Goal: Find specific page/section: Find specific page/section

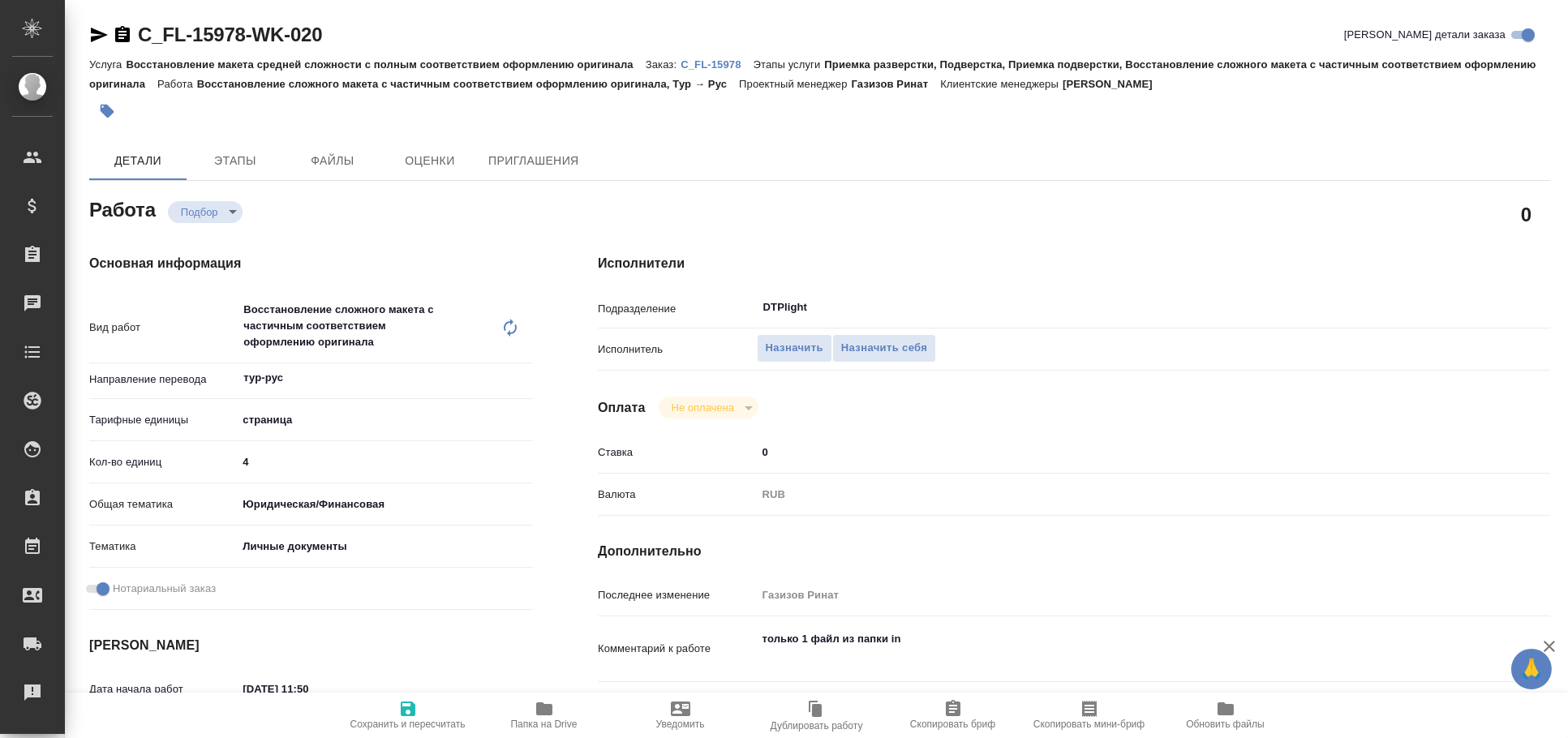
type textarea "x"
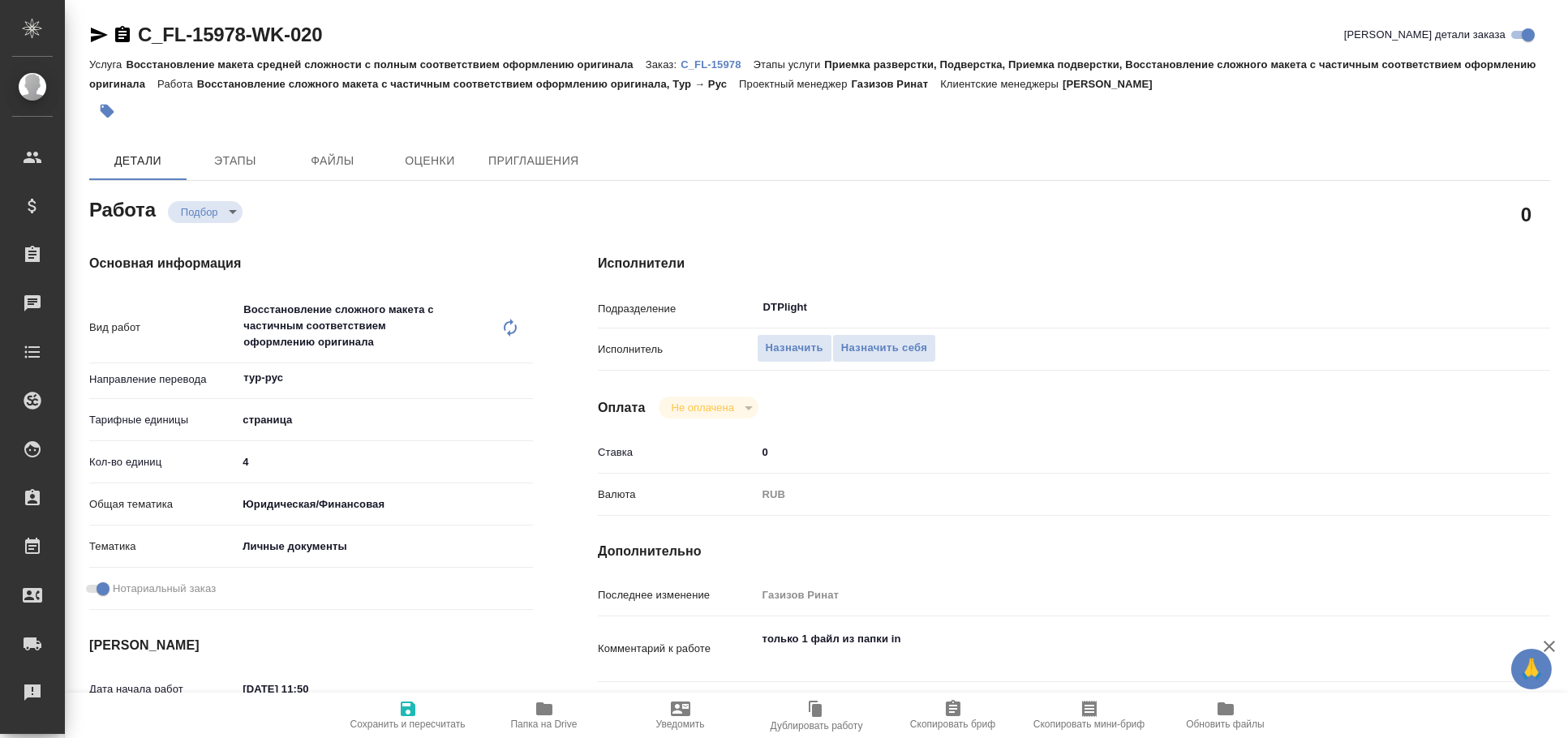
type textarea "x"
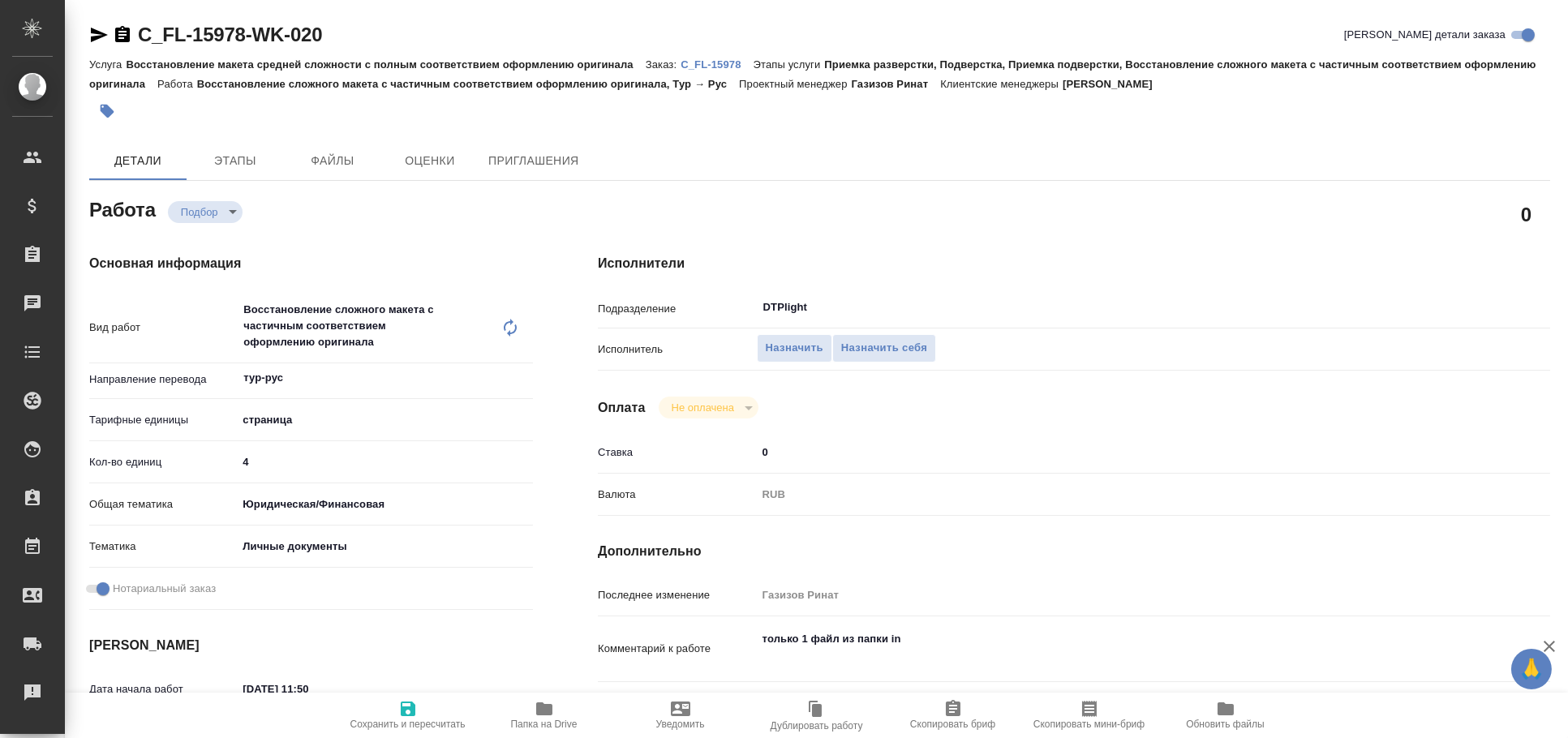
type textarea "x"
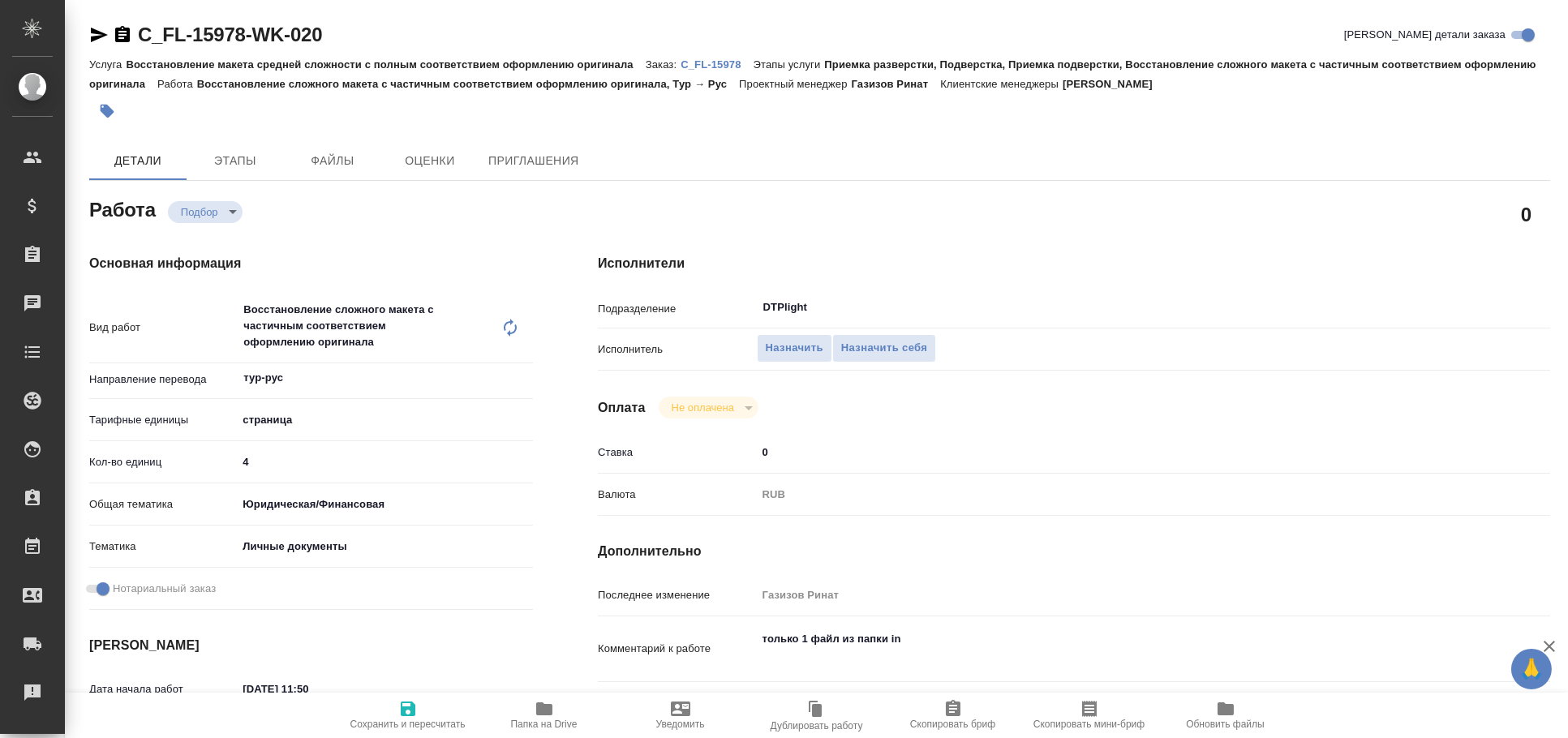
type textarea "x"
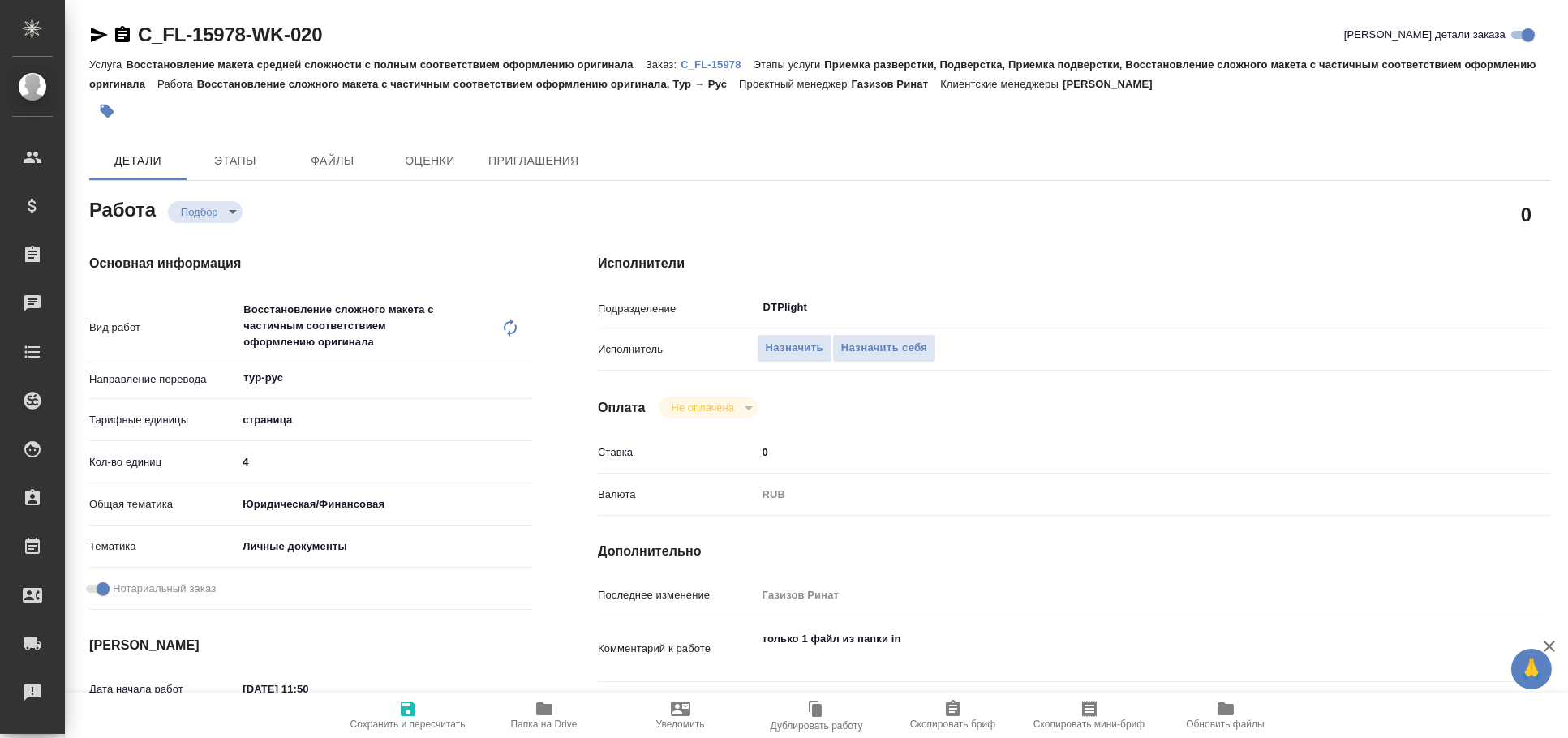
type textarea "x"
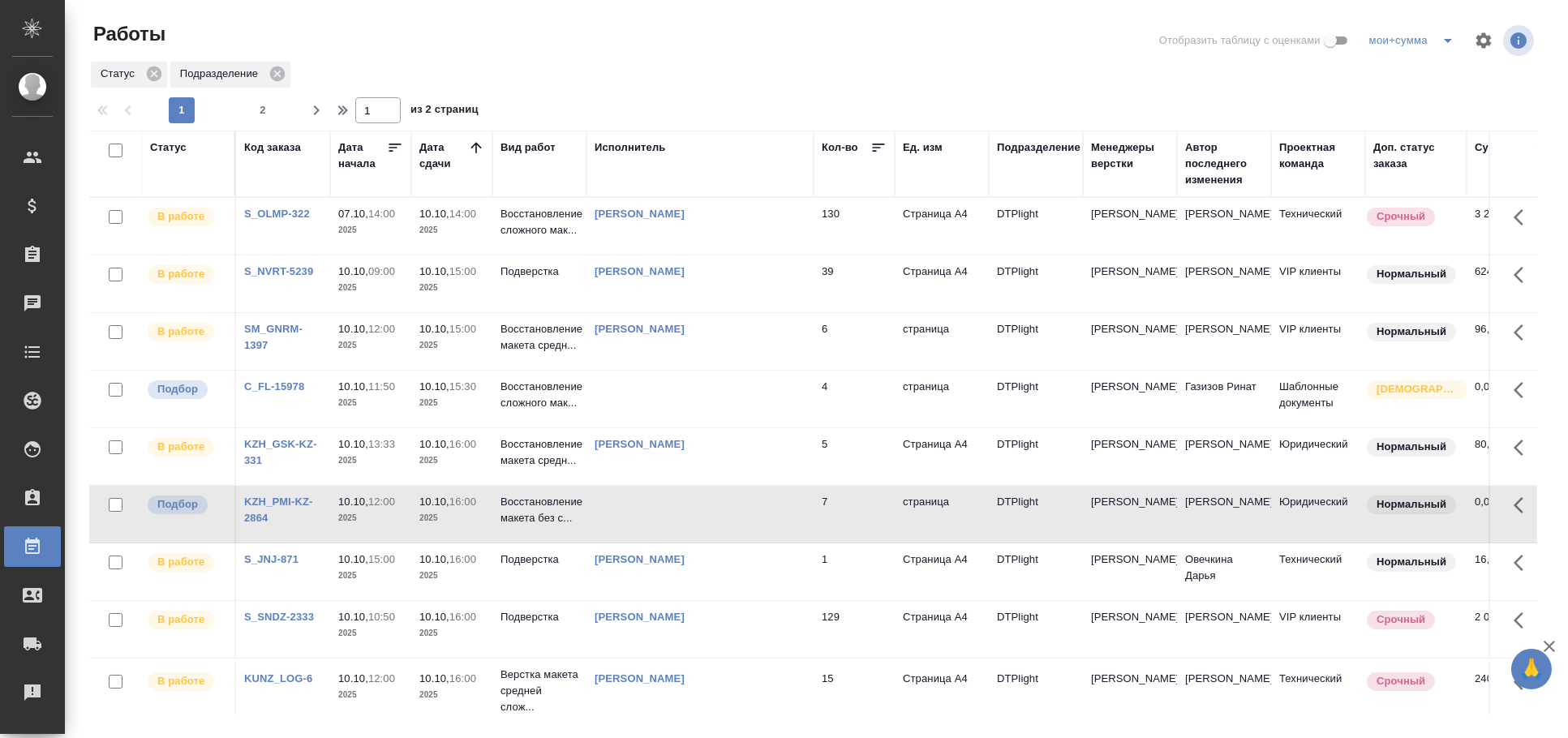
click at [758, 402] on td at bounding box center [700, 399] width 227 height 57
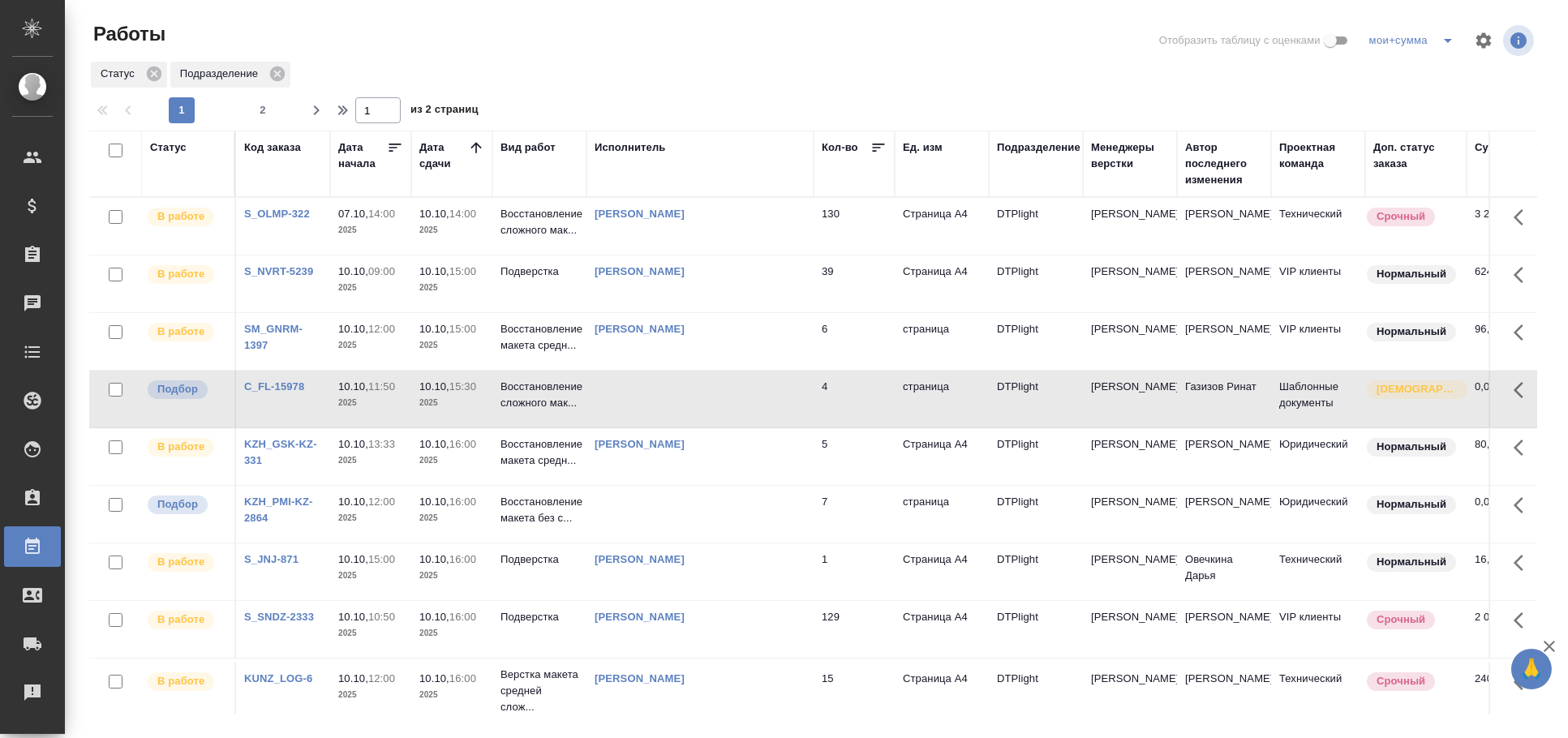
click at [734, 486] on td at bounding box center [700, 514] width 227 height 57
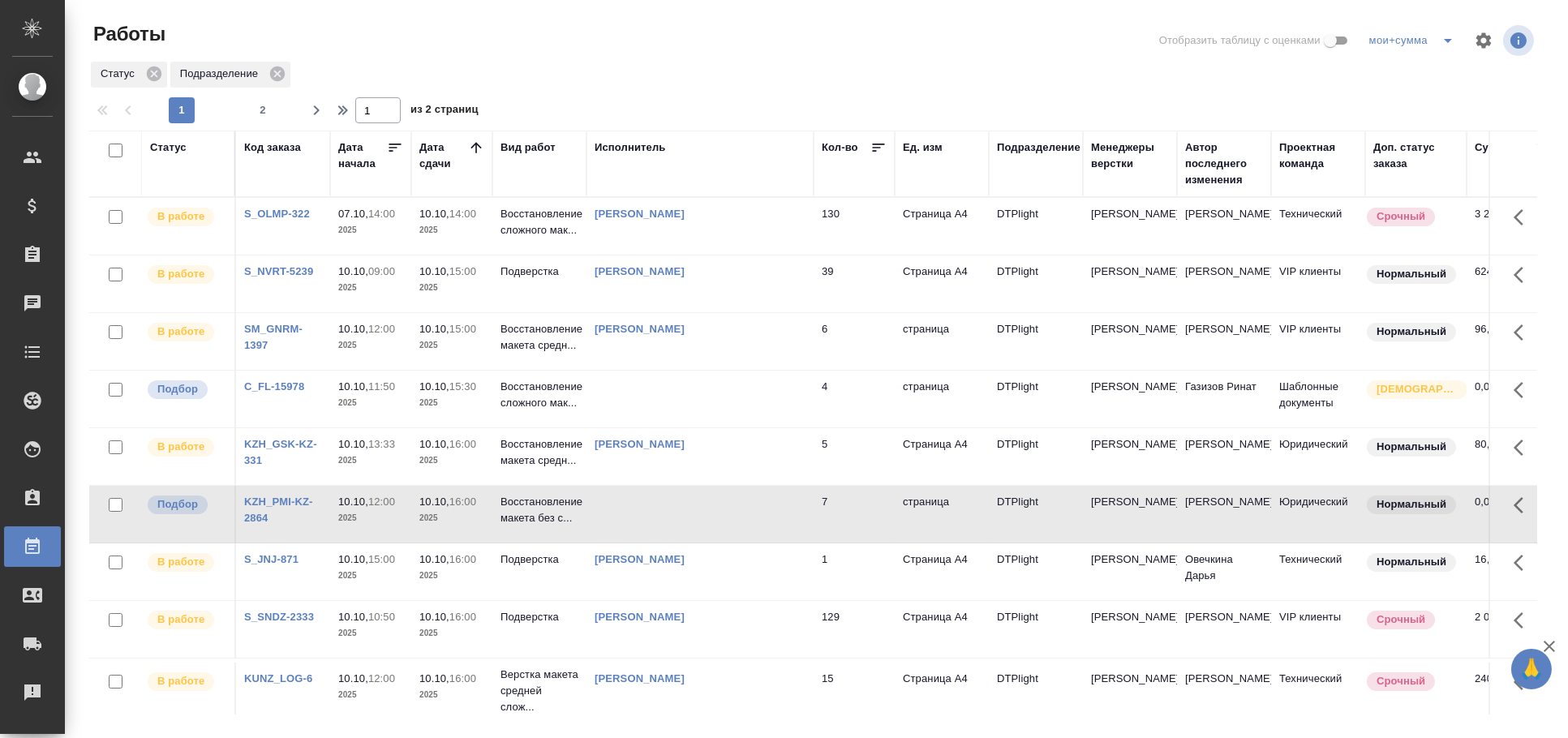
click at [672, 495] on td at bounding box center [700, 514] width 227 height 57
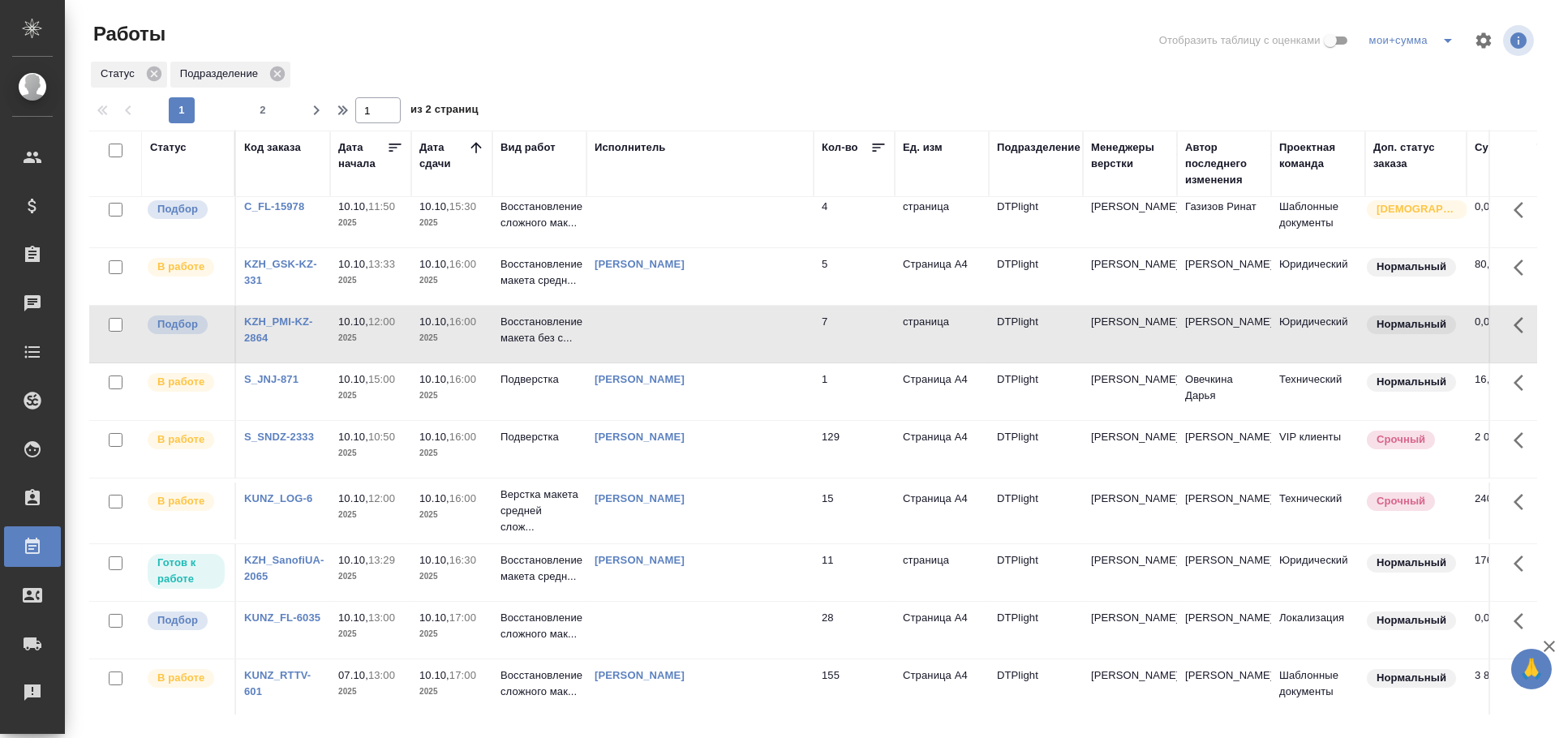
scroll to position [360, 0]
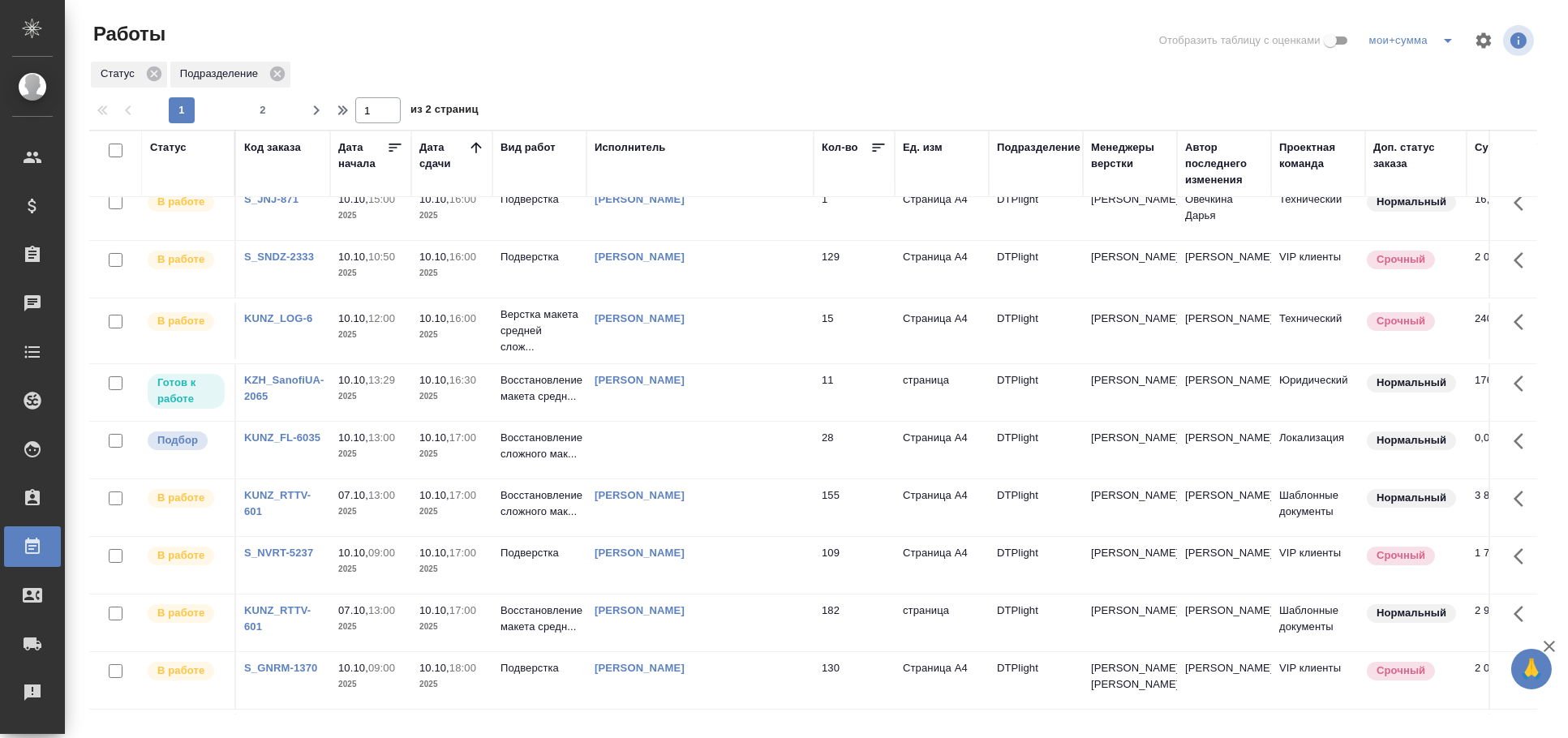
click at [711, 443] on td at bounding box center [700, 451] width 227 height 57
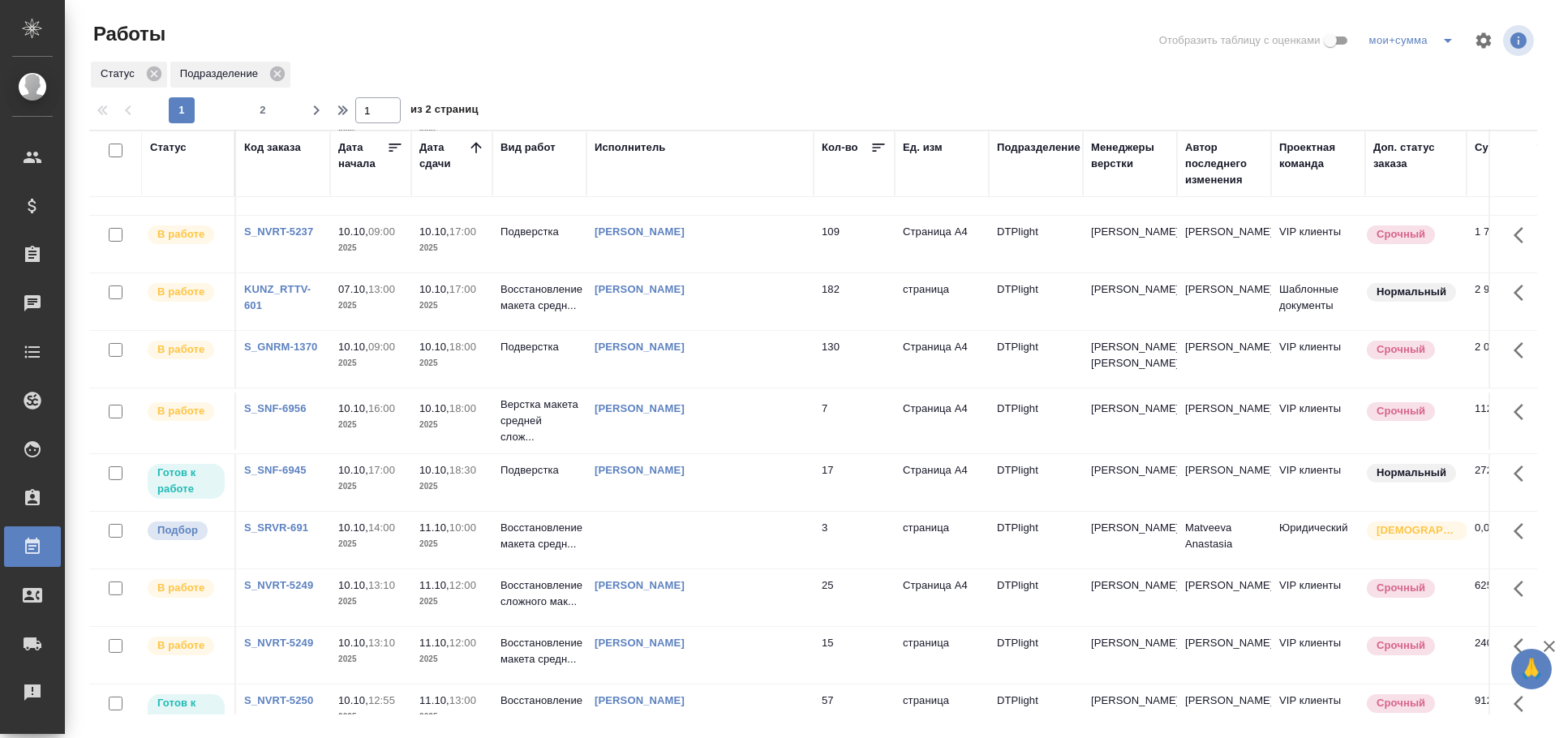
scroll to position [812, 0]
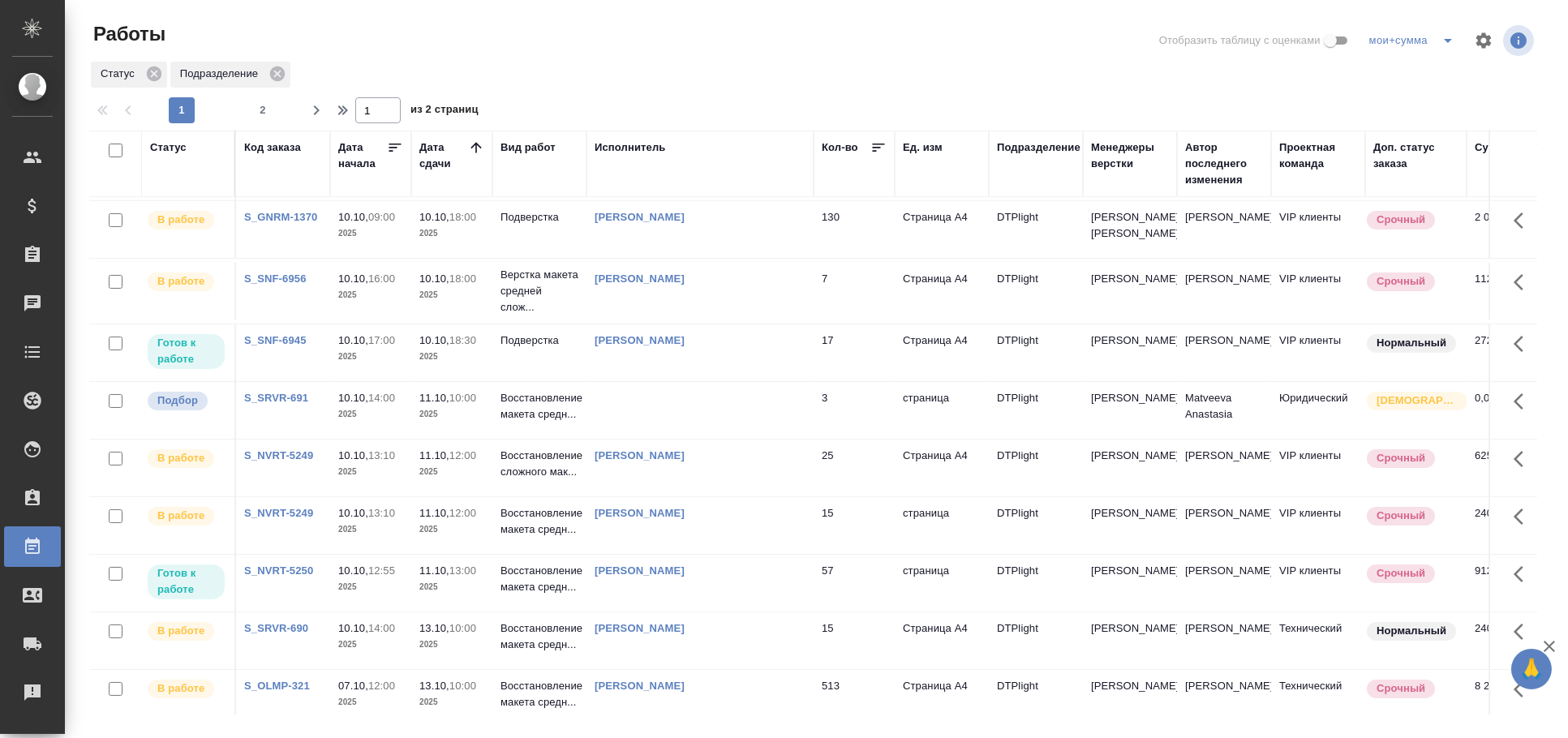
click at [703, 439] on td at bounding box center [700, 411] width 227 height 57
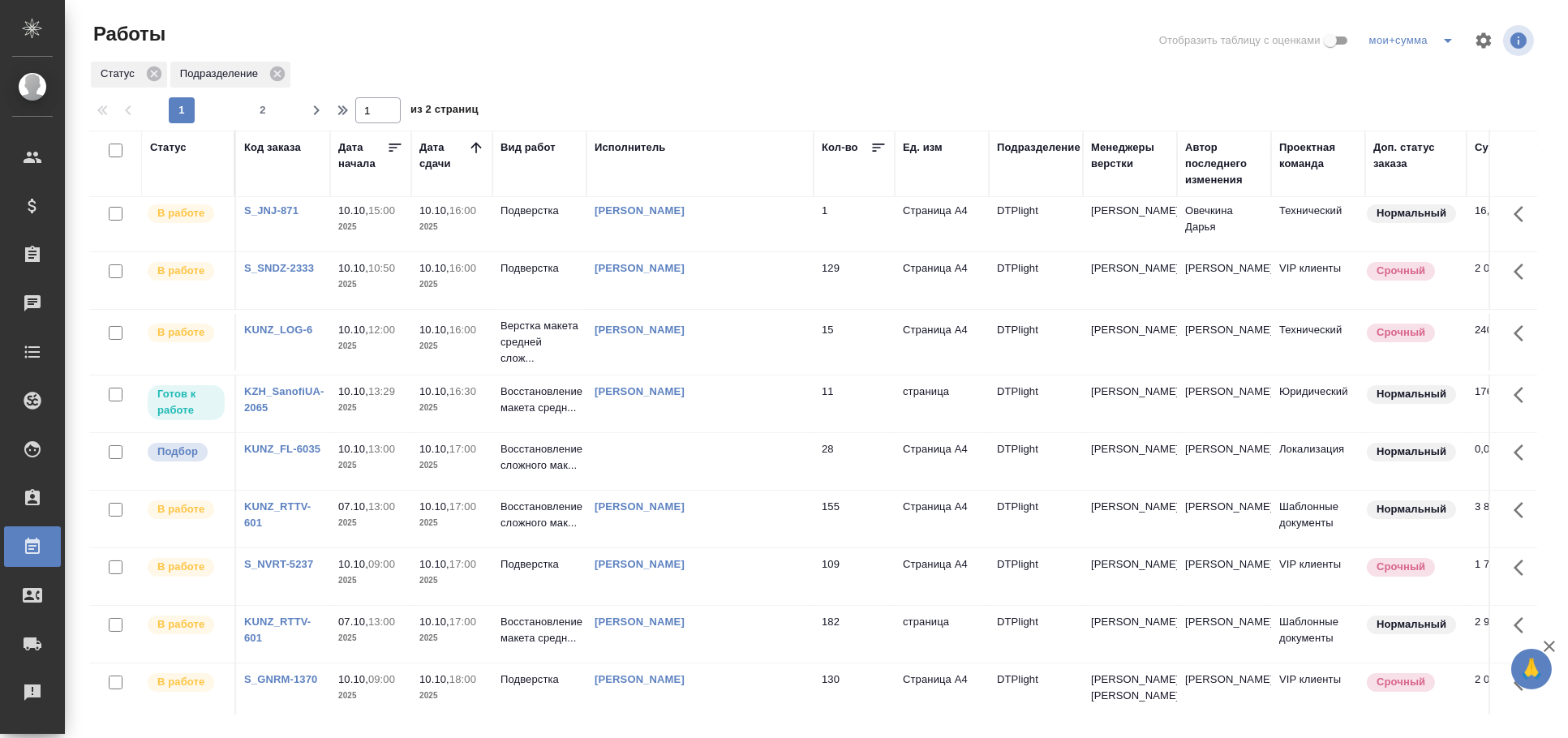
scroll to position [347, 0]
click at [691, 475] on td at bounding box center [700, 464] width 227 height 57
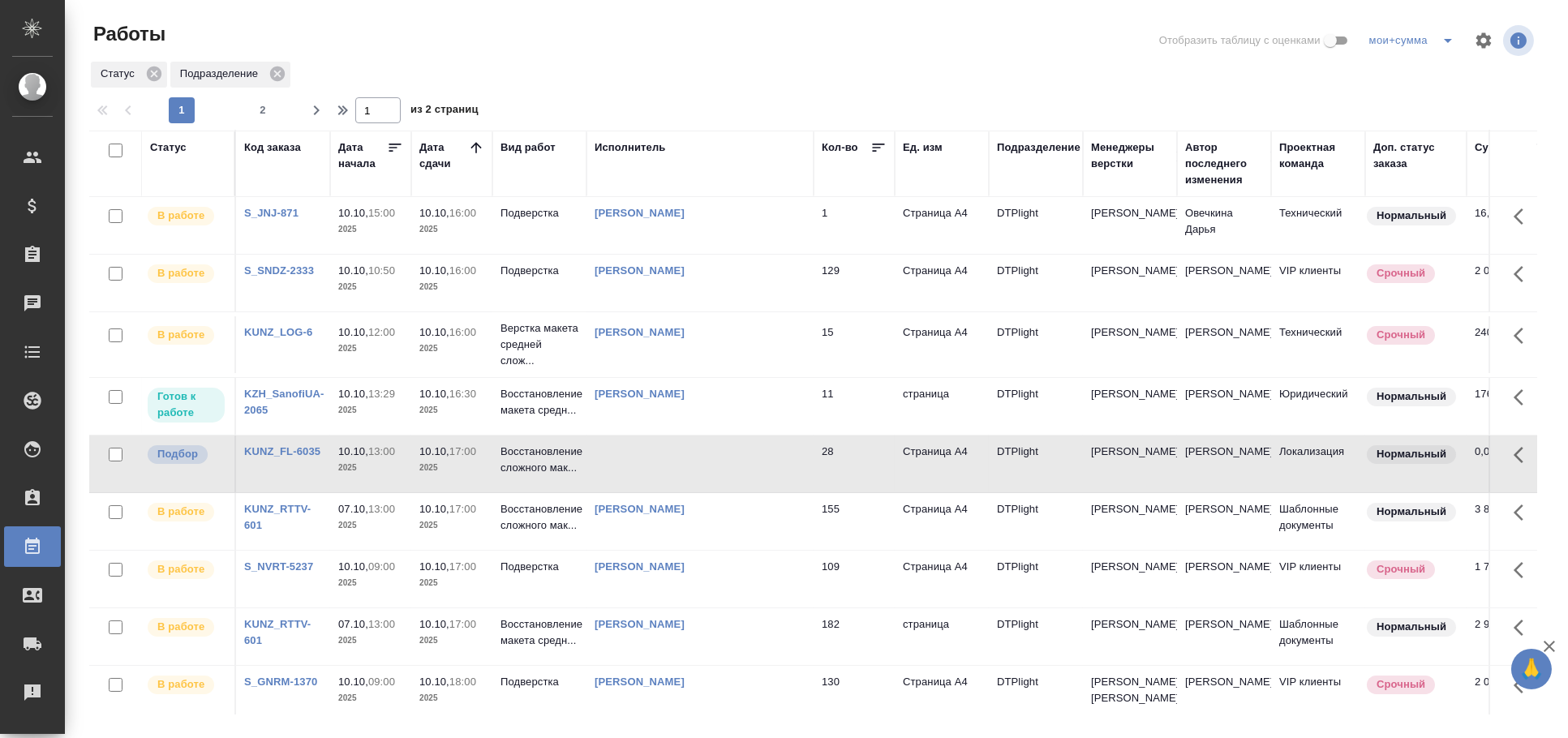
click at [691, 475] on td at bounding box center [700, 464] width 227 height 57
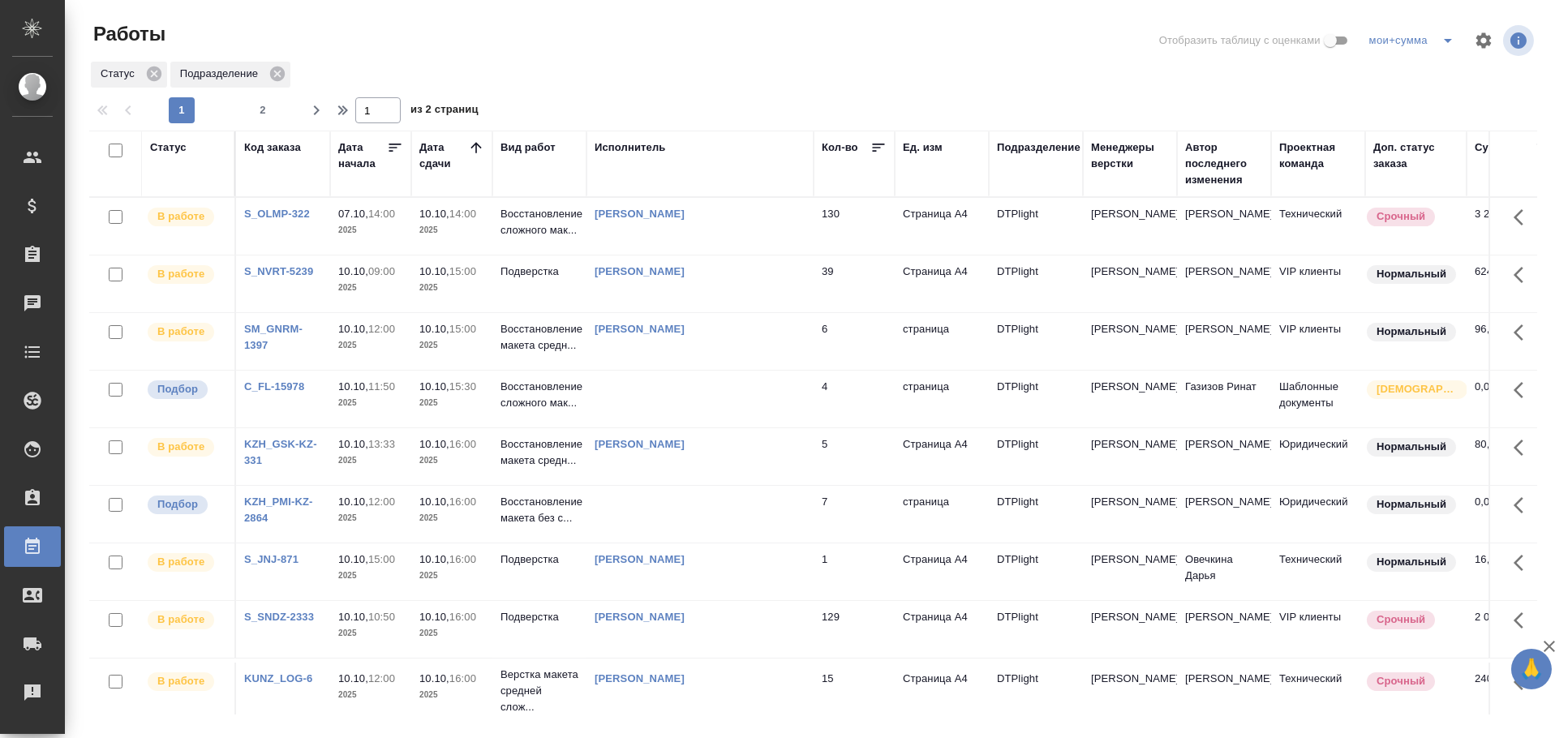
click at [721, 381] on td at bounding box center [700, 399] width 227 height 57
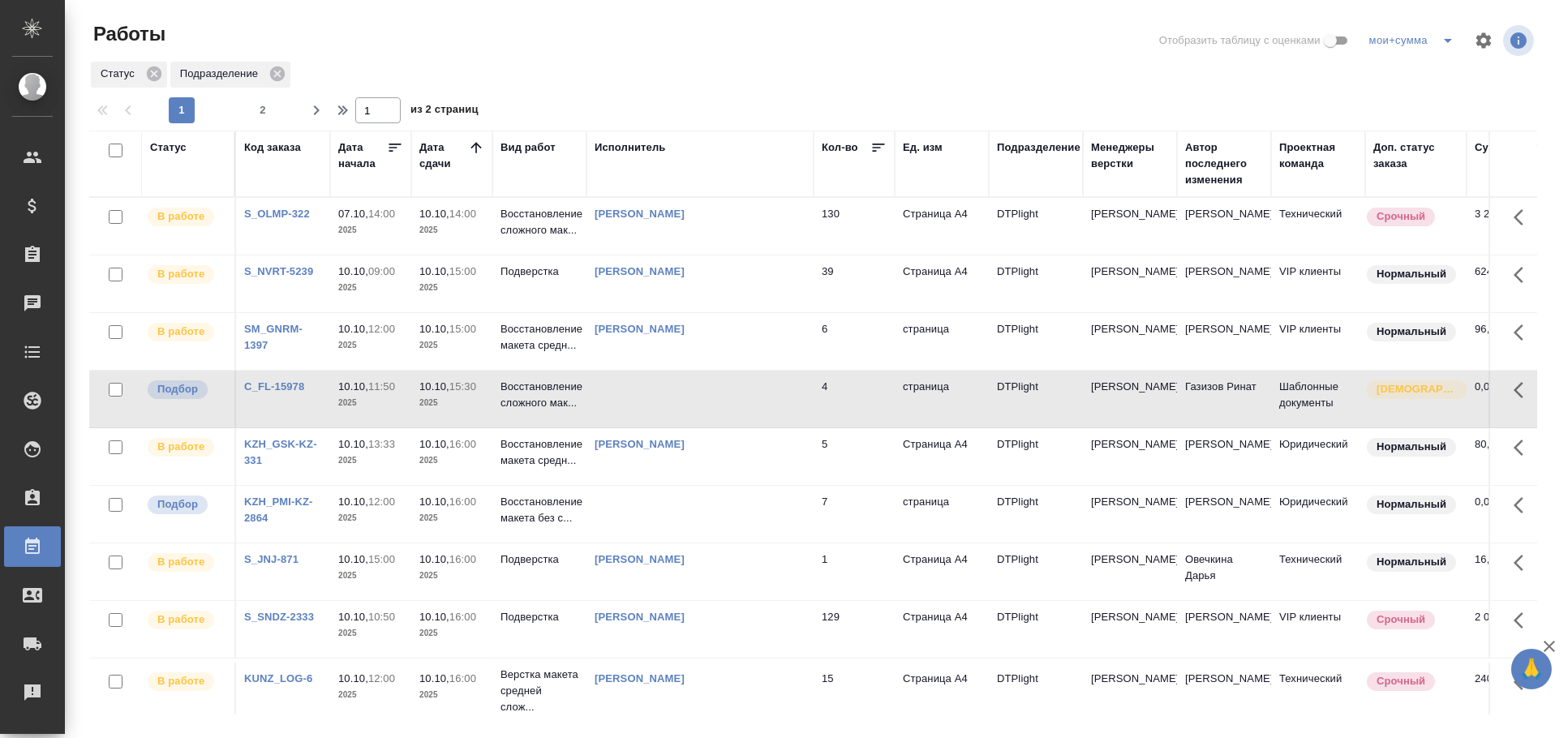
click at [721, 381] on td at bounding box center [700, 399] width 227 height 57
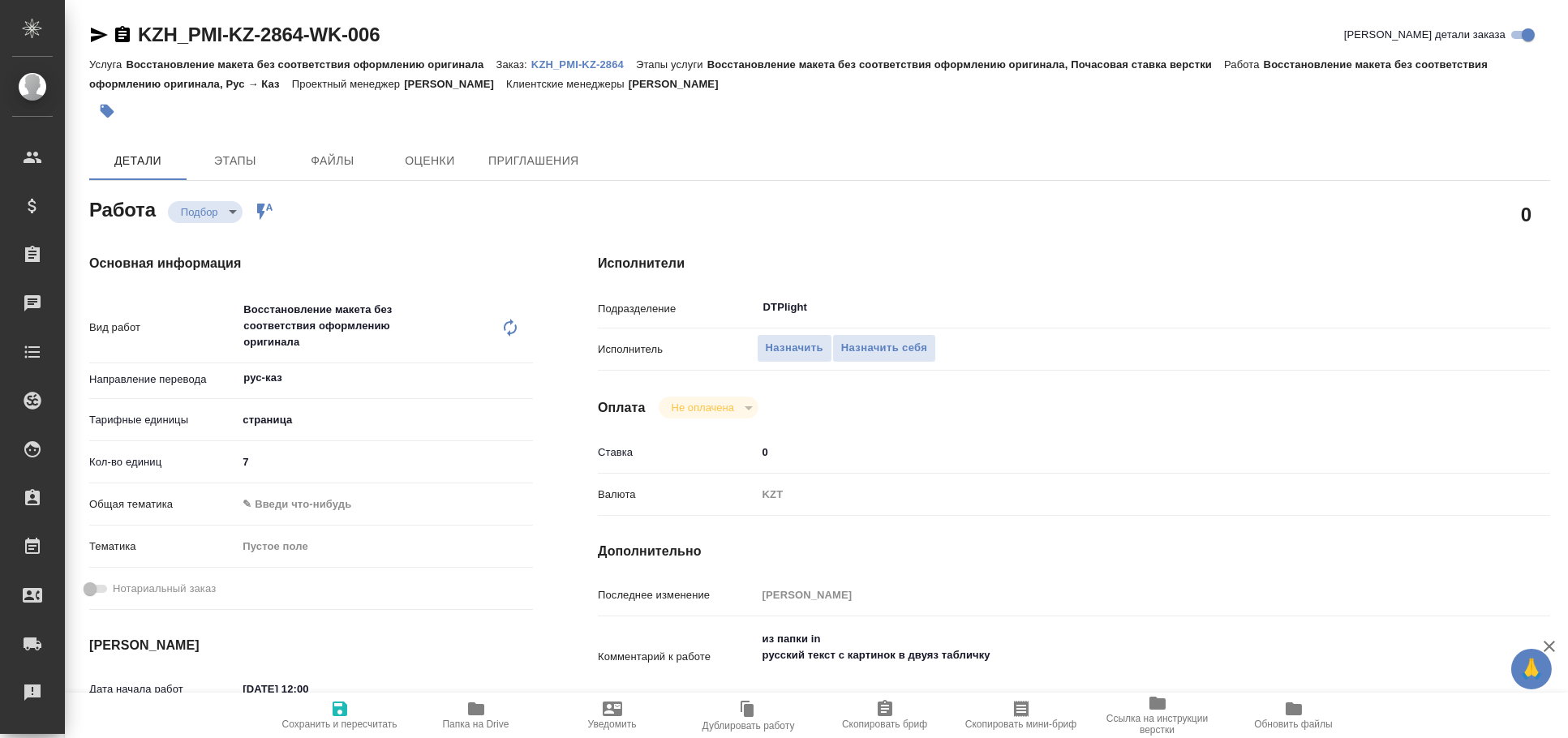
type textarea "x"
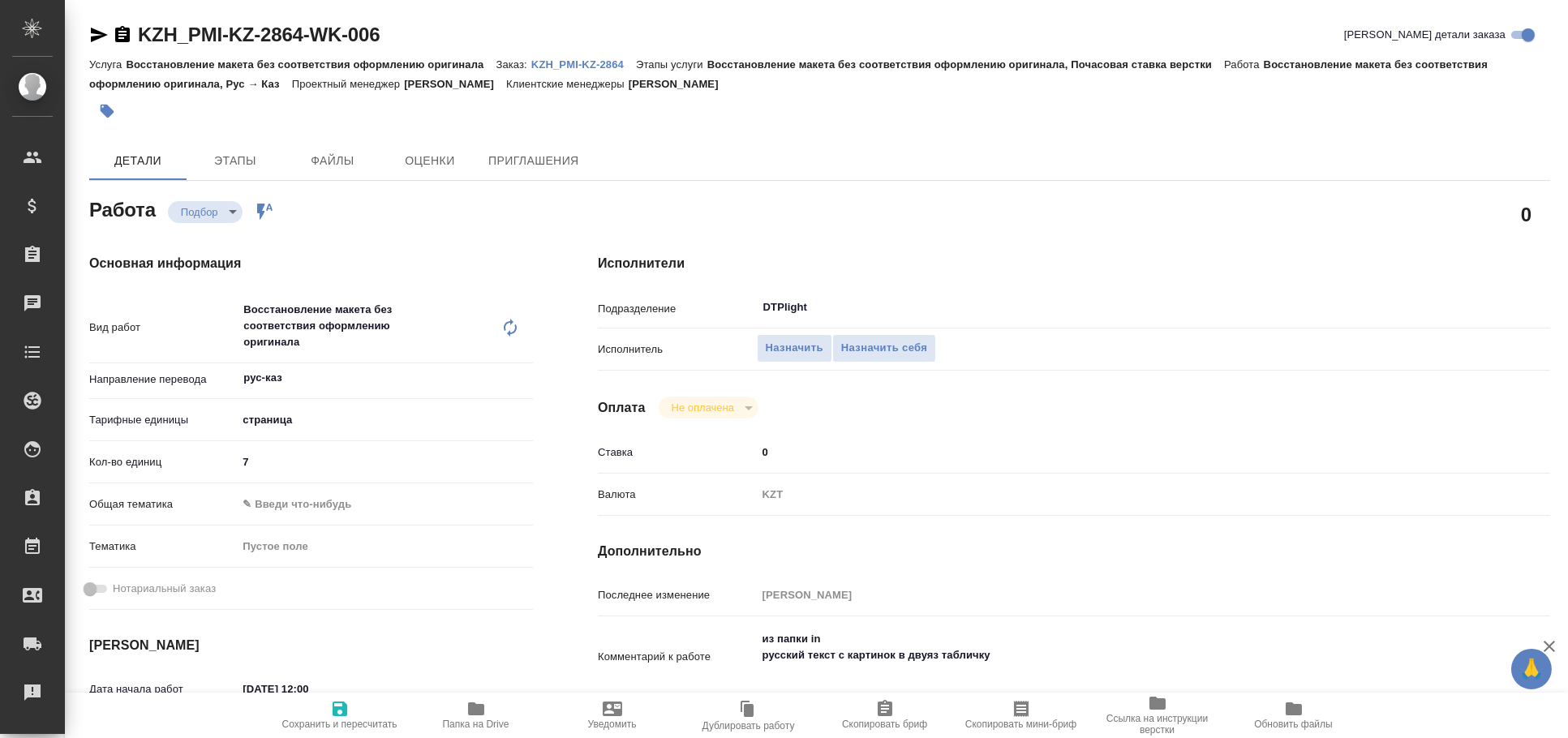
type textarea "x"
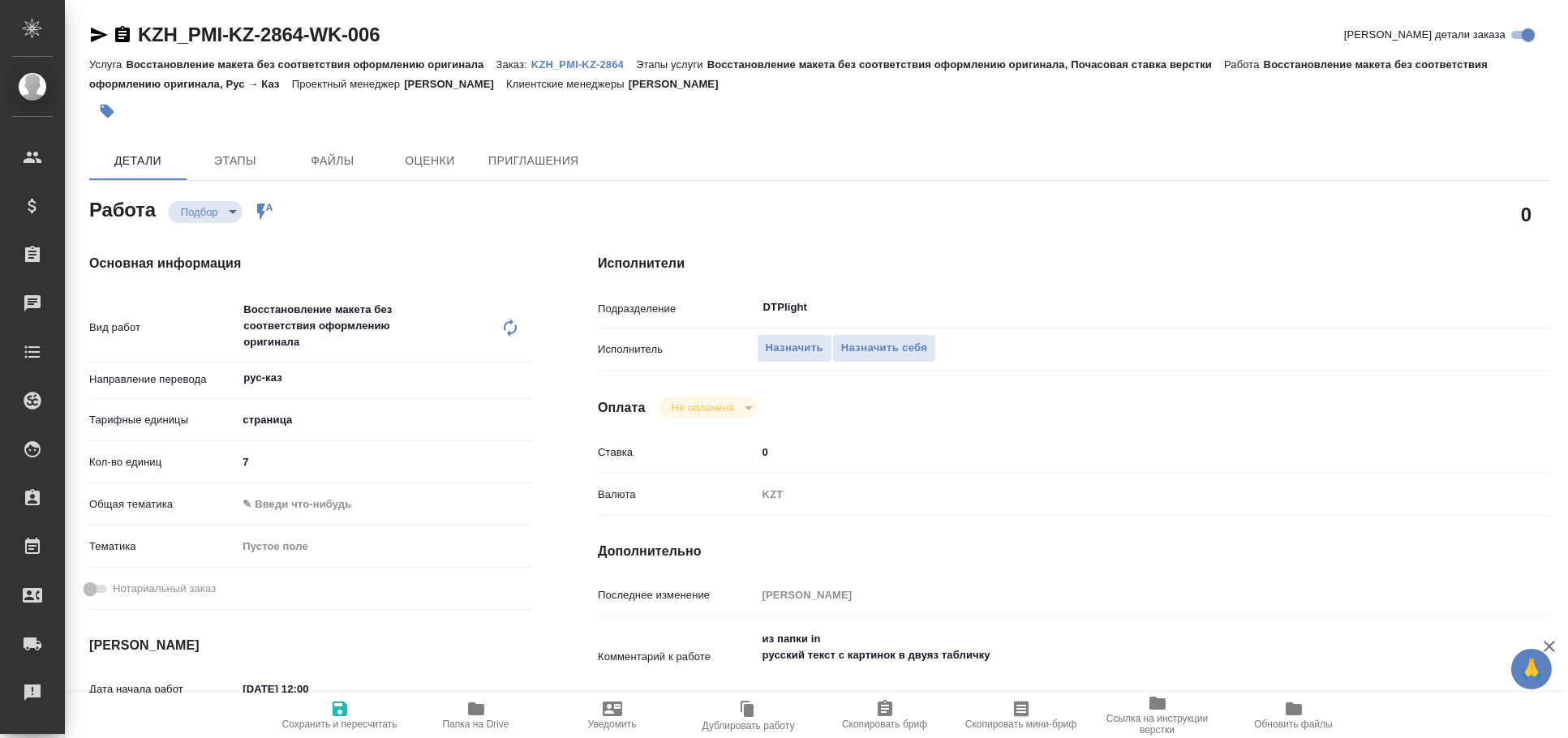
click at [100, 31] on icon "button" at bounding box center [99, 35] width 20 height 20
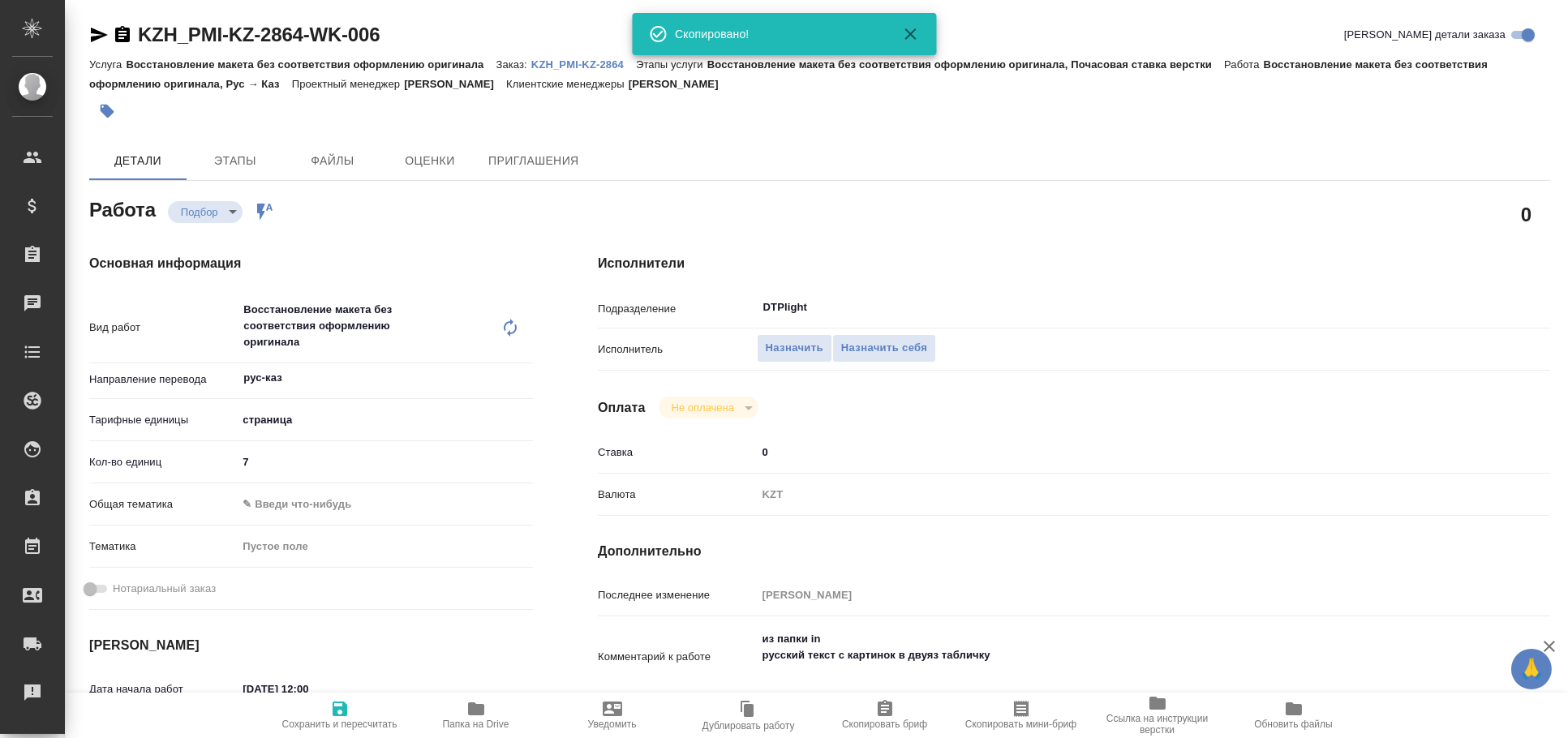
type textarea "x"
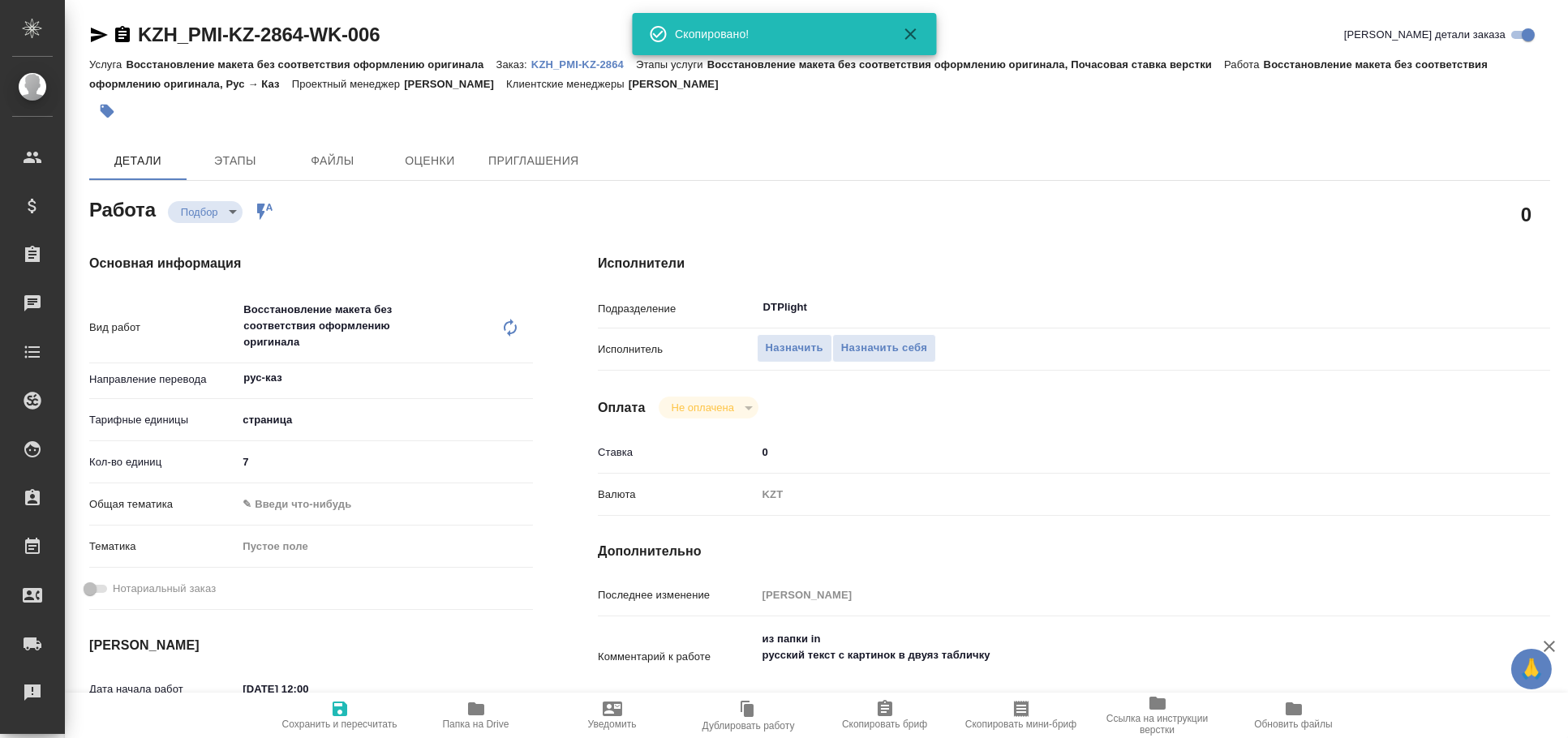
type textarea "x"
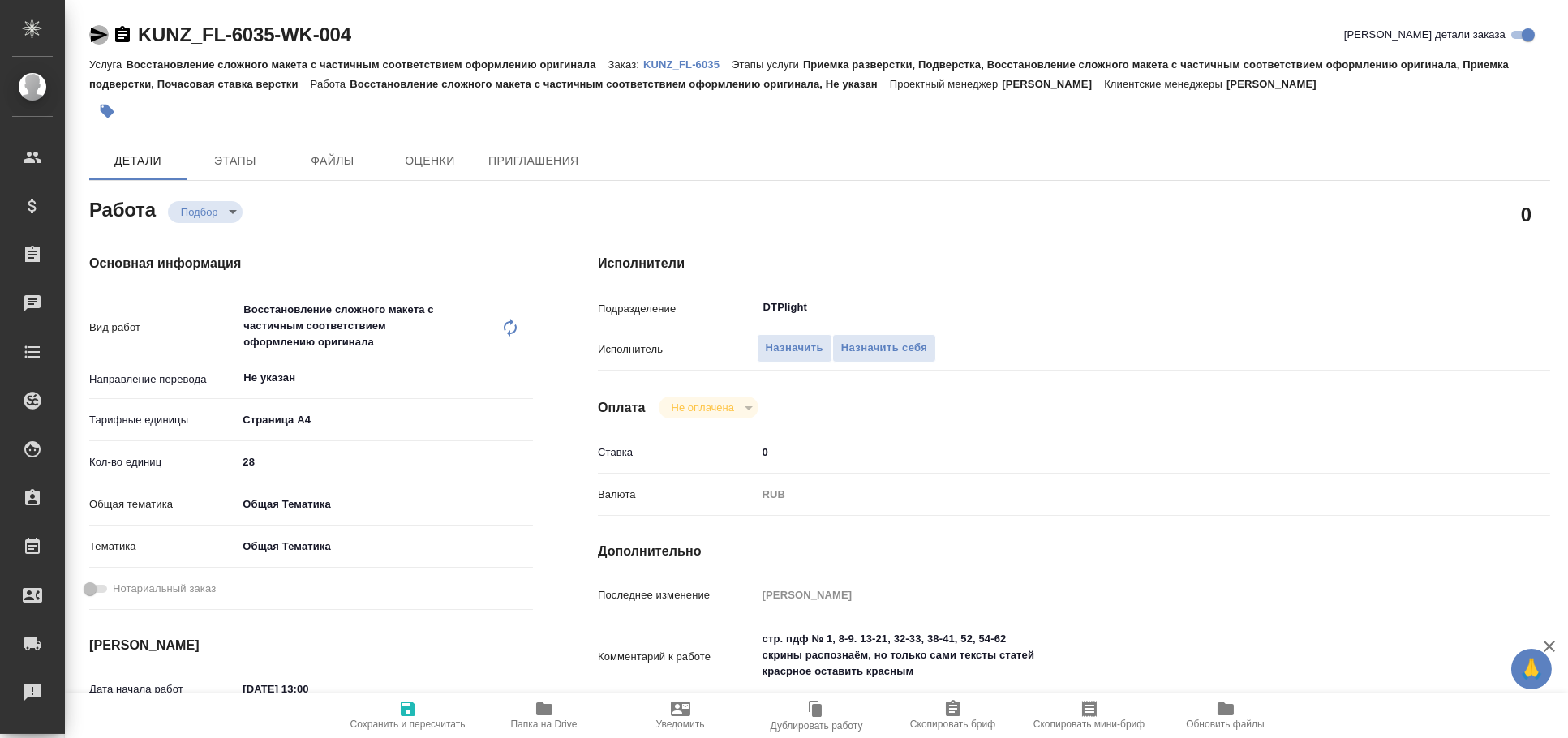
click at [91, 35] on icon "button" at bounding box center [99, 35] width 20 height 20
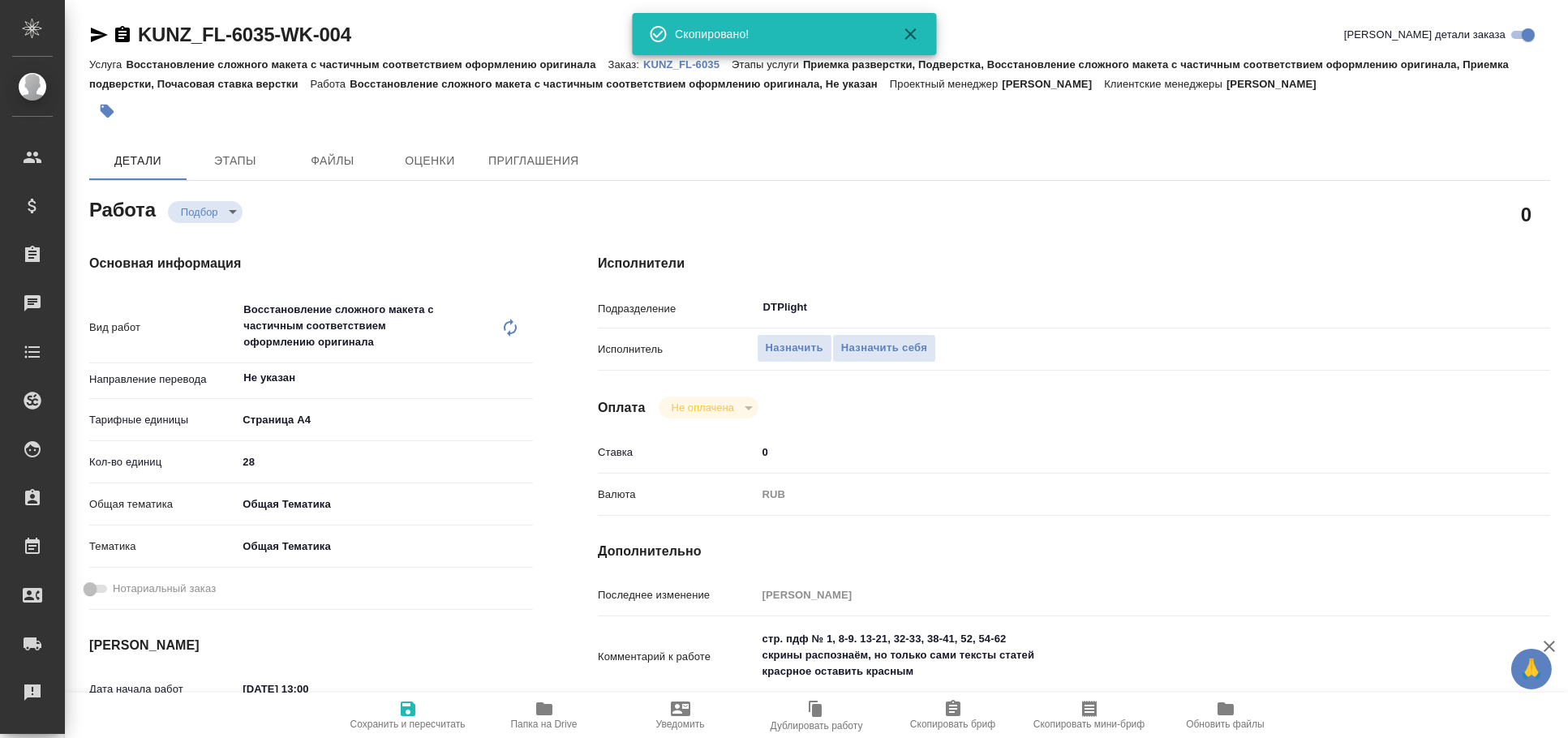
type textarea "x"
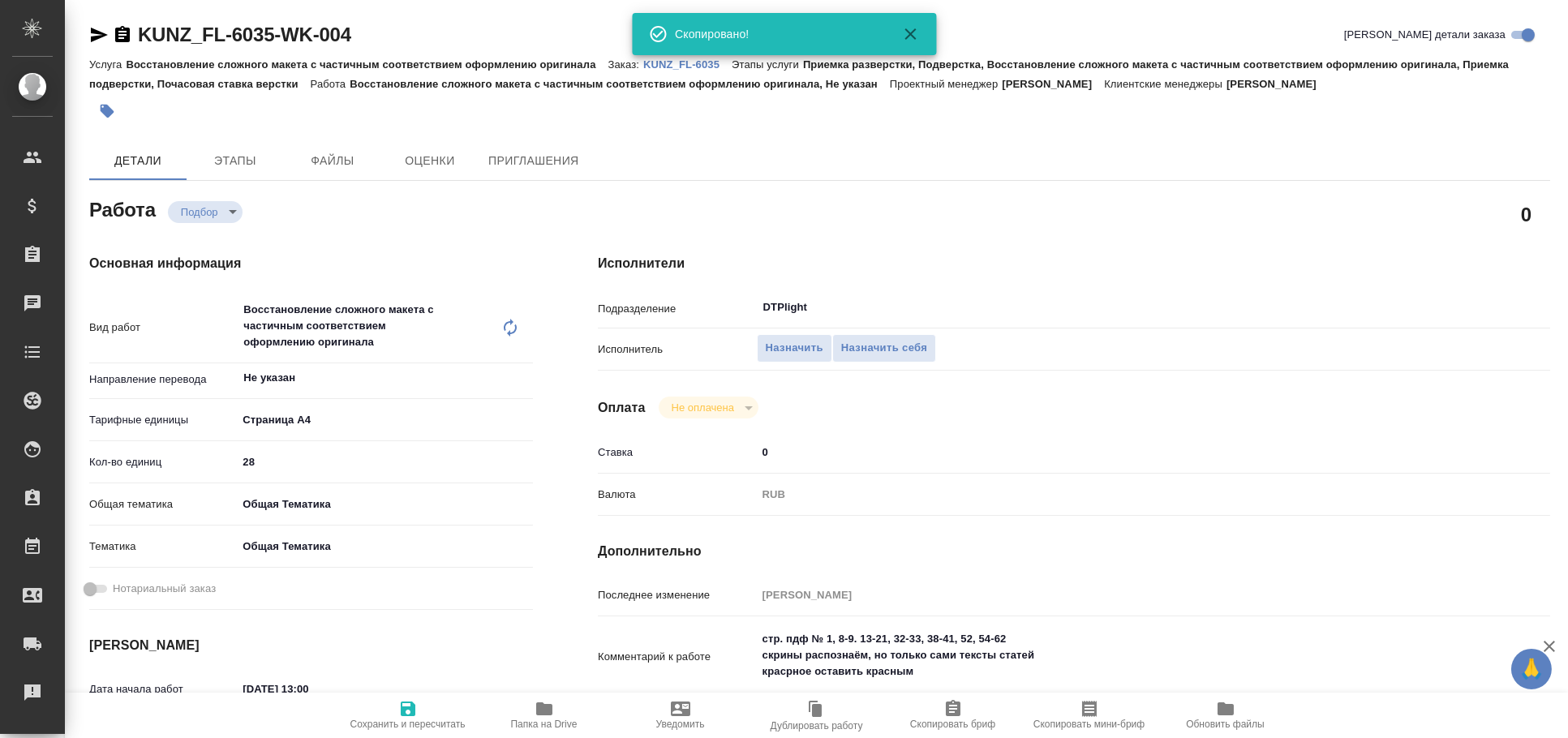
type textarea "x"
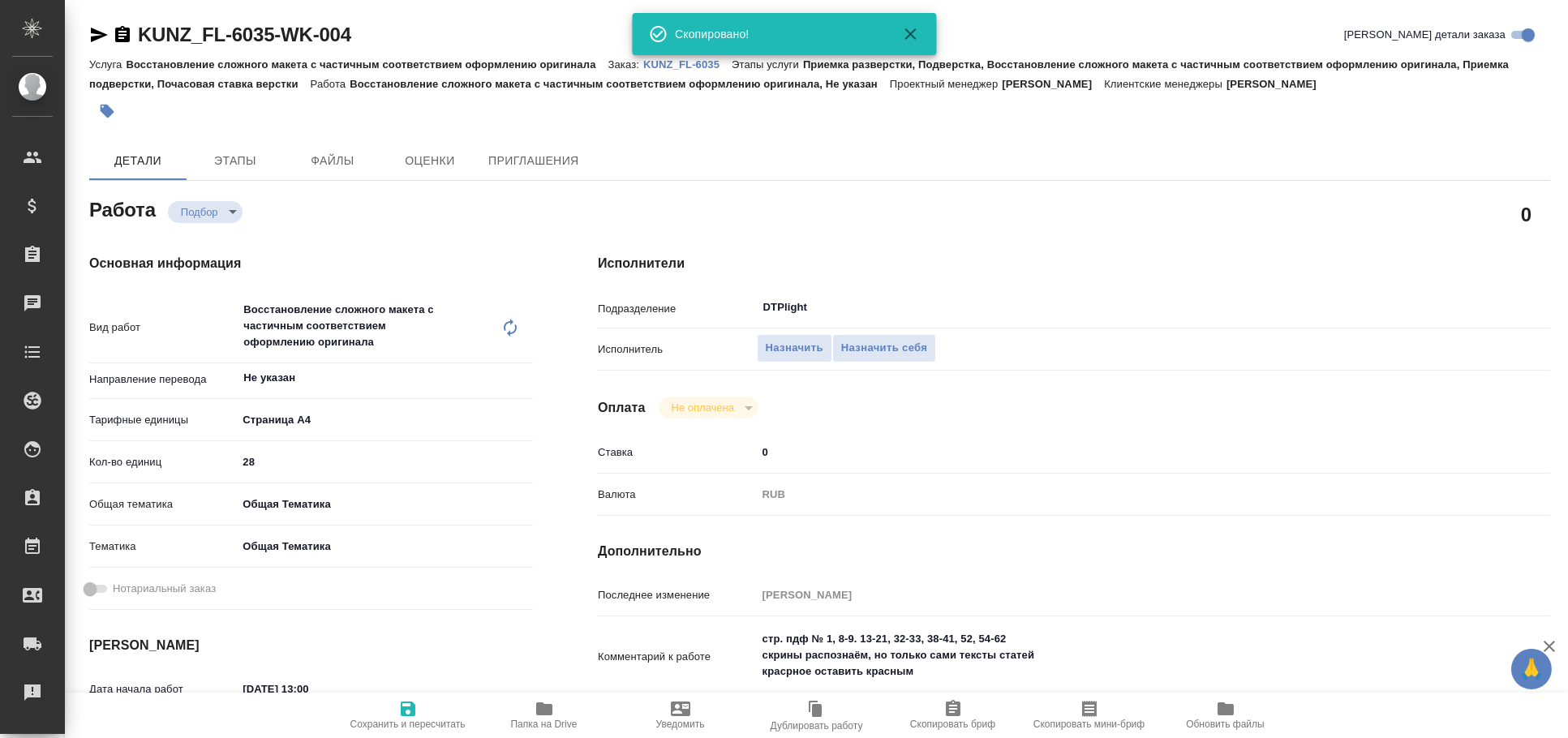
type textarea "x"
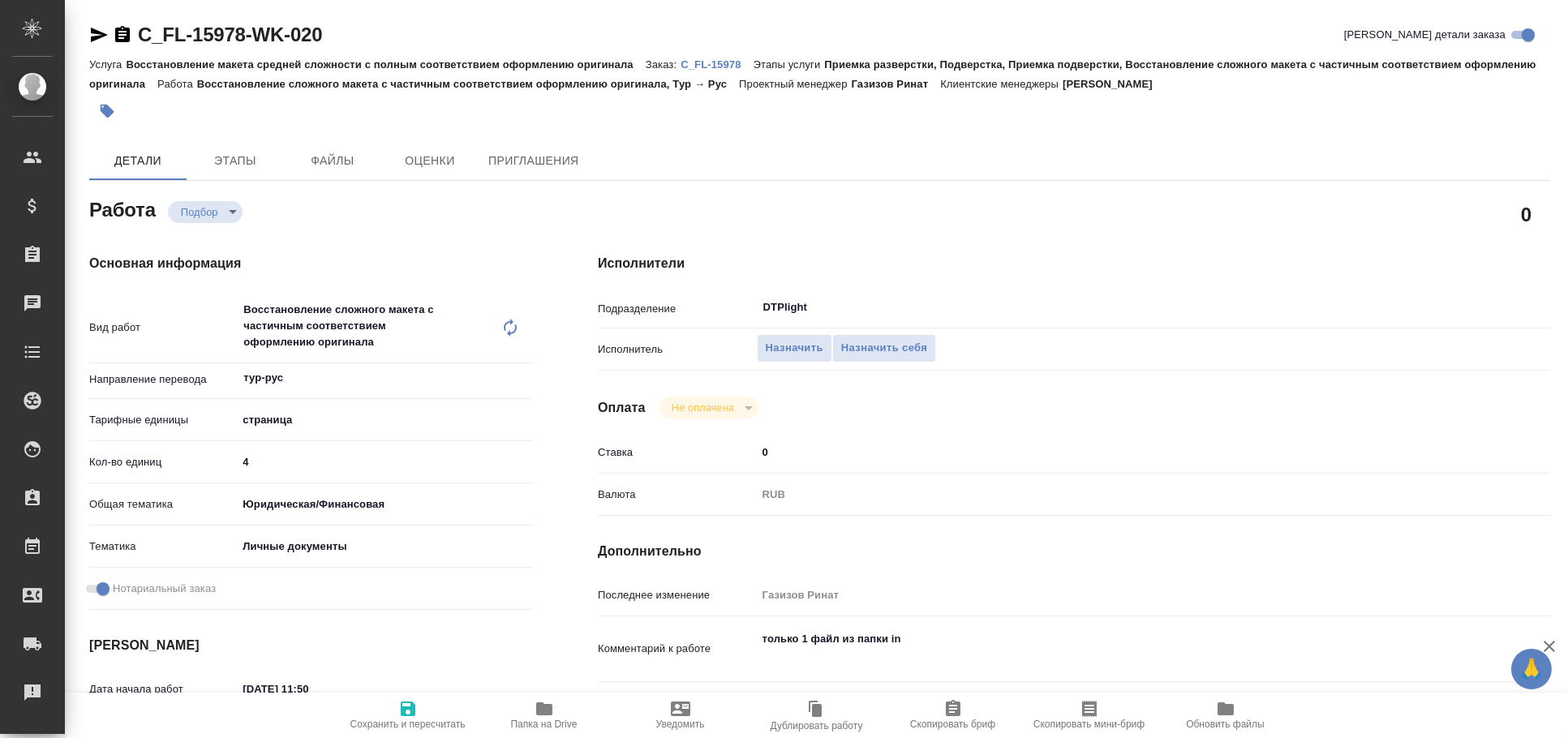
type textarea "x"
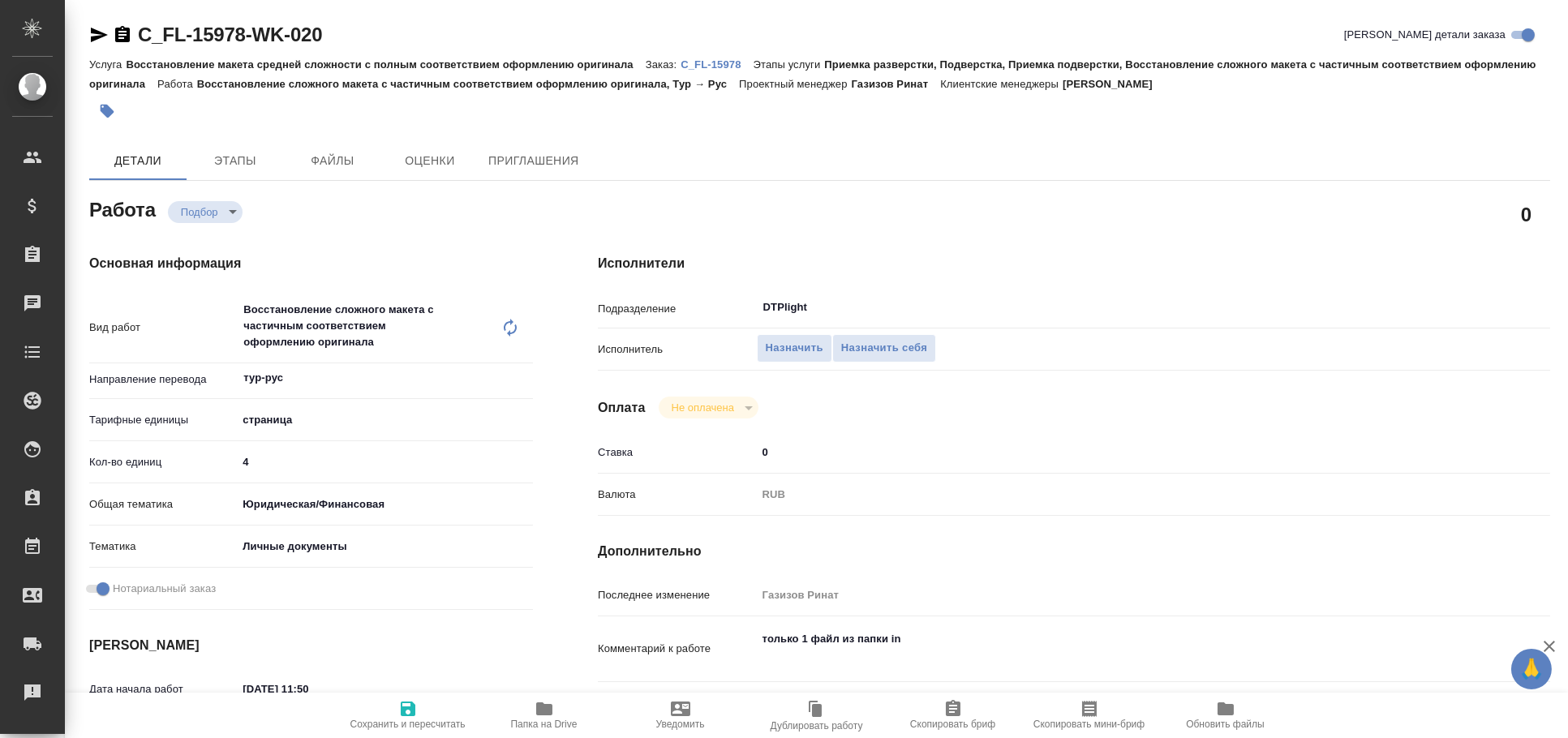
type textarea "x"
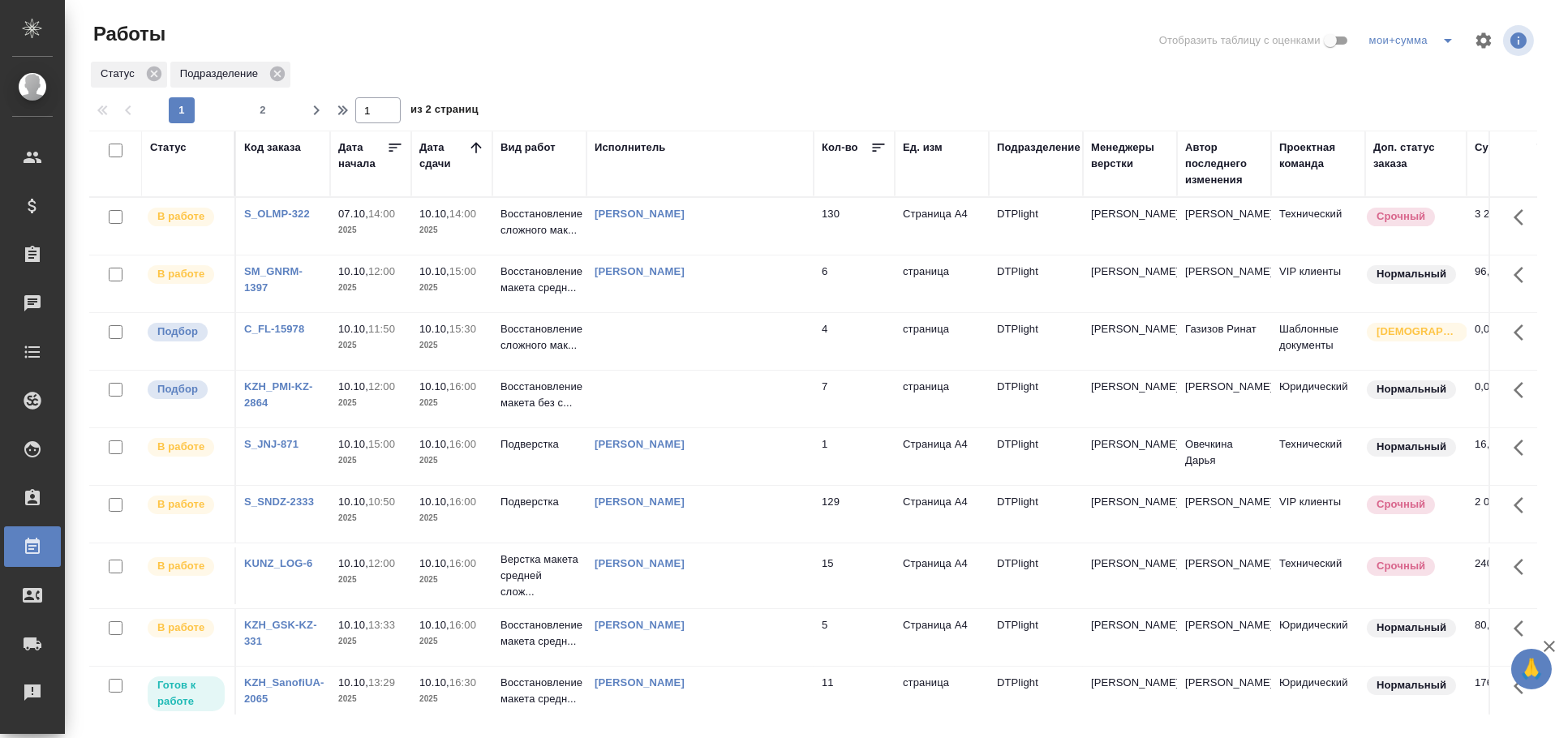
click at [671, 348] on td at bounding box center [700, 342] width 227 height 57
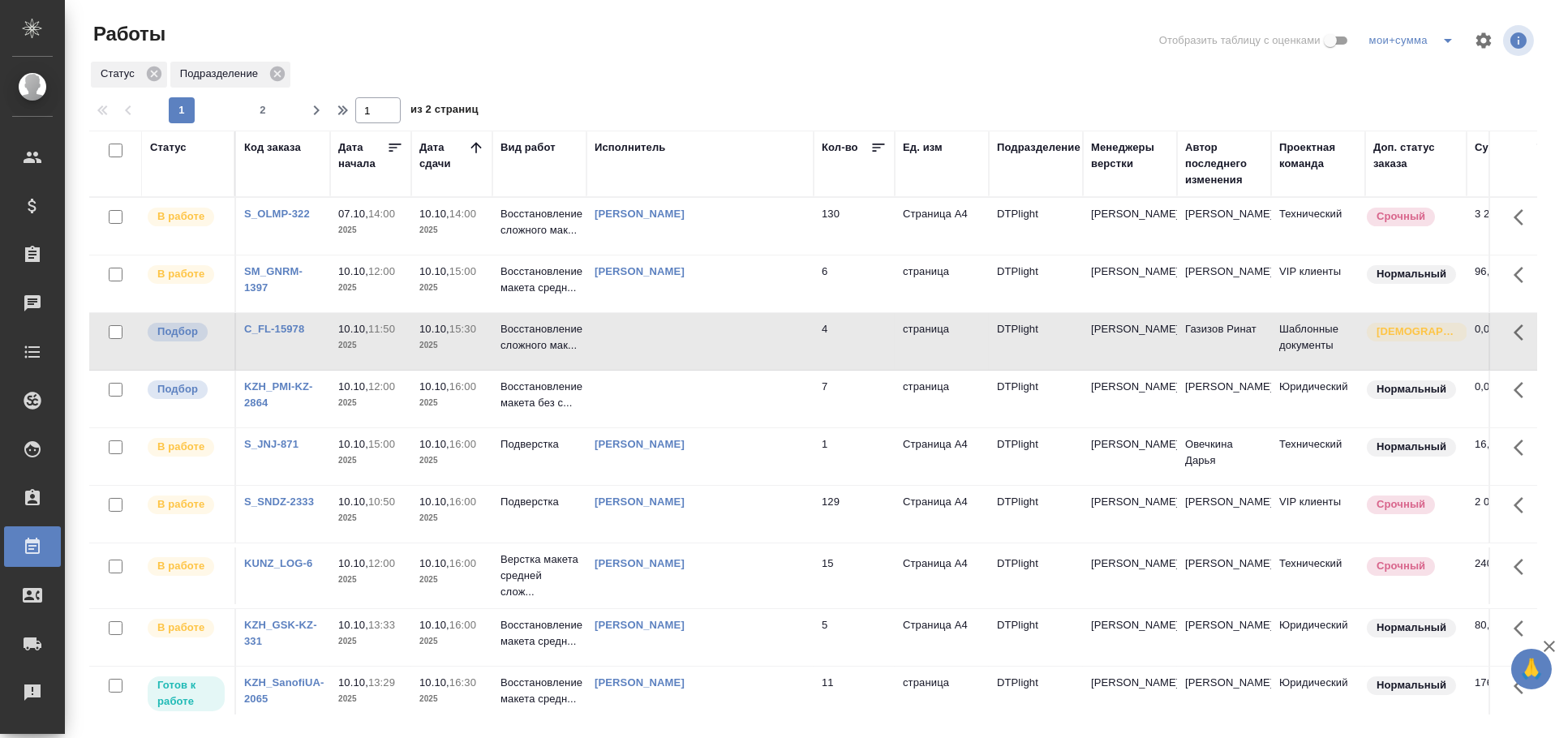
click at [671, 348] on td at bounding box center [700, 342] width 227 height 57
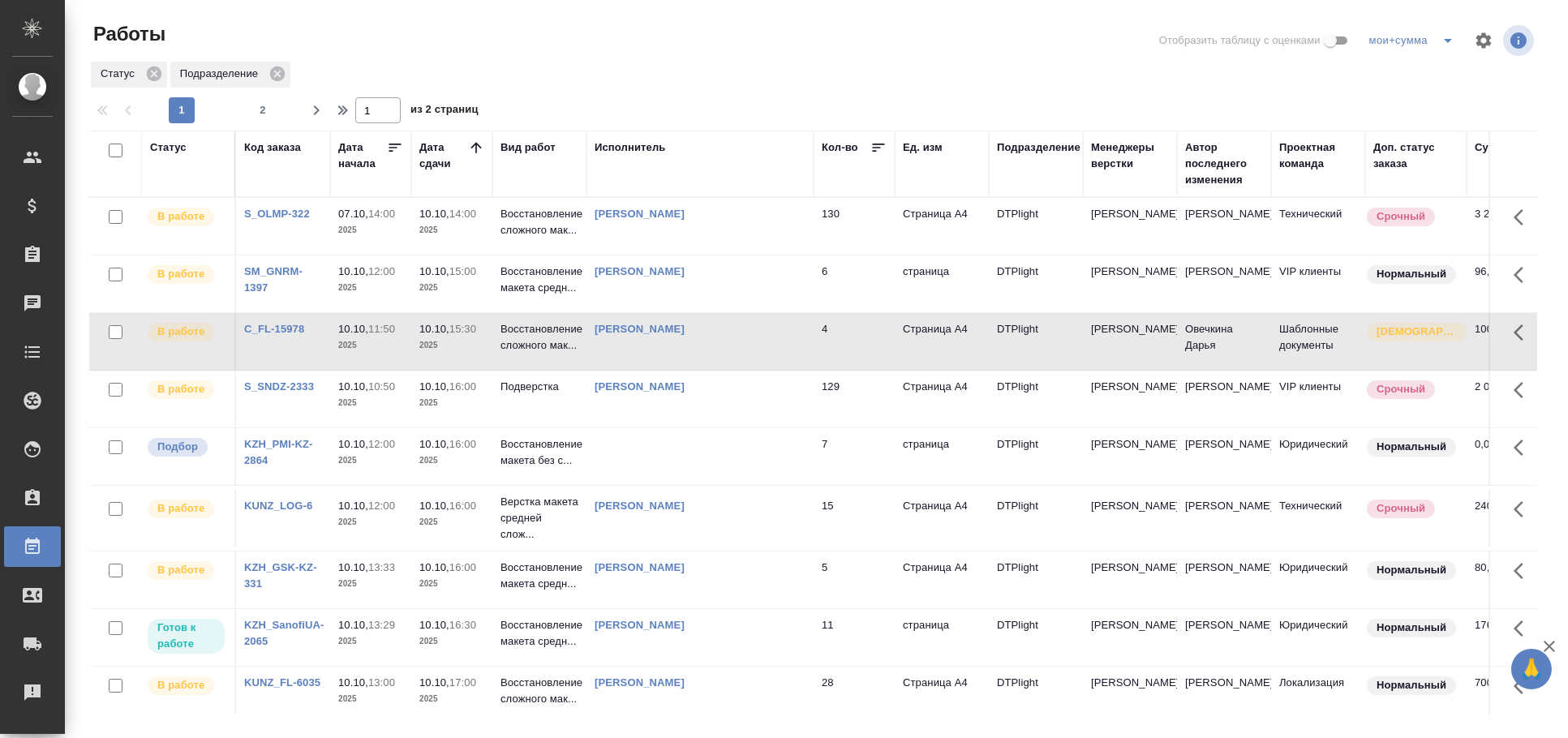
click at [745, 457] on td at bounding box center [700, 457] width 227 height 57
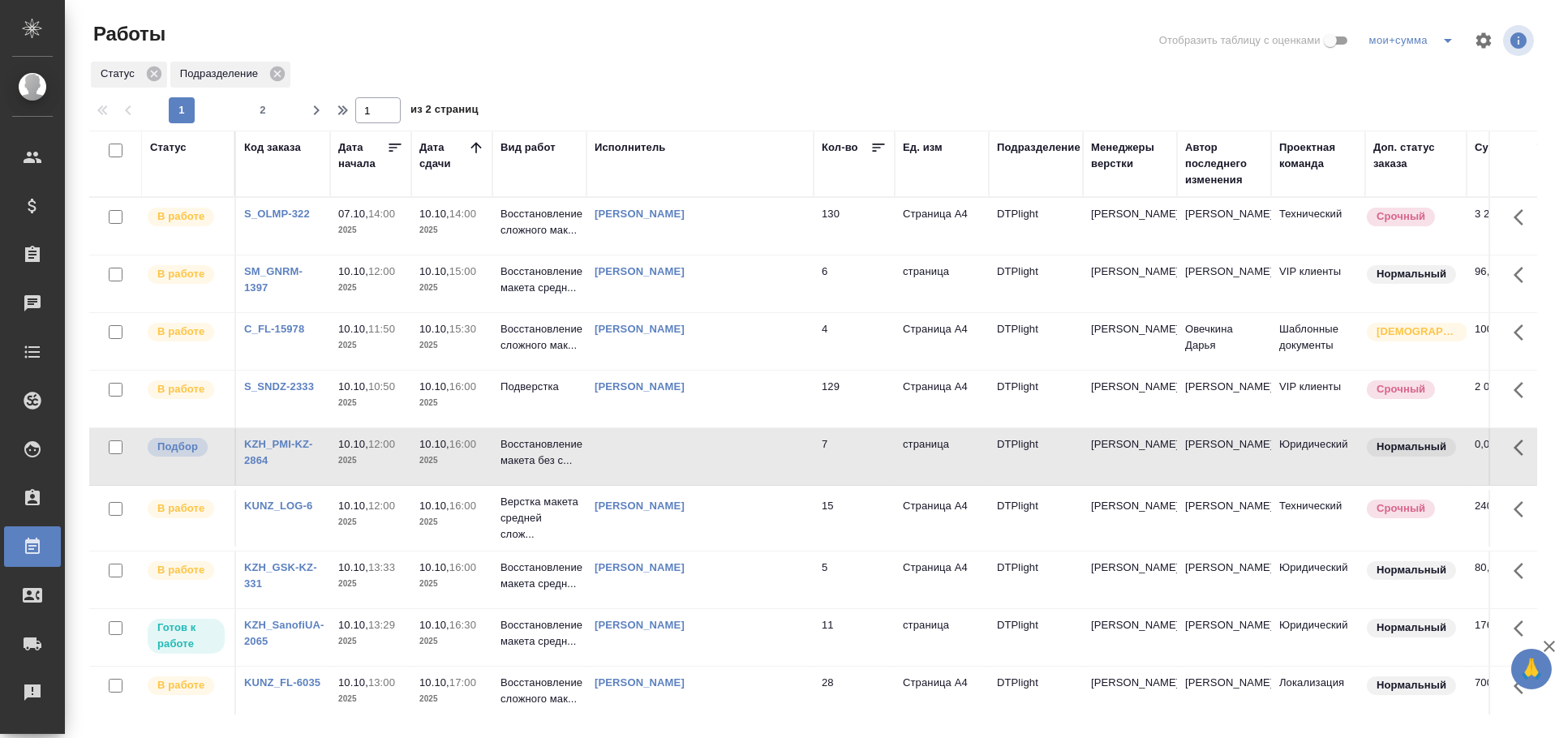
click at [616, 452] on td at bounding box center [700, 457] width 227 height 57
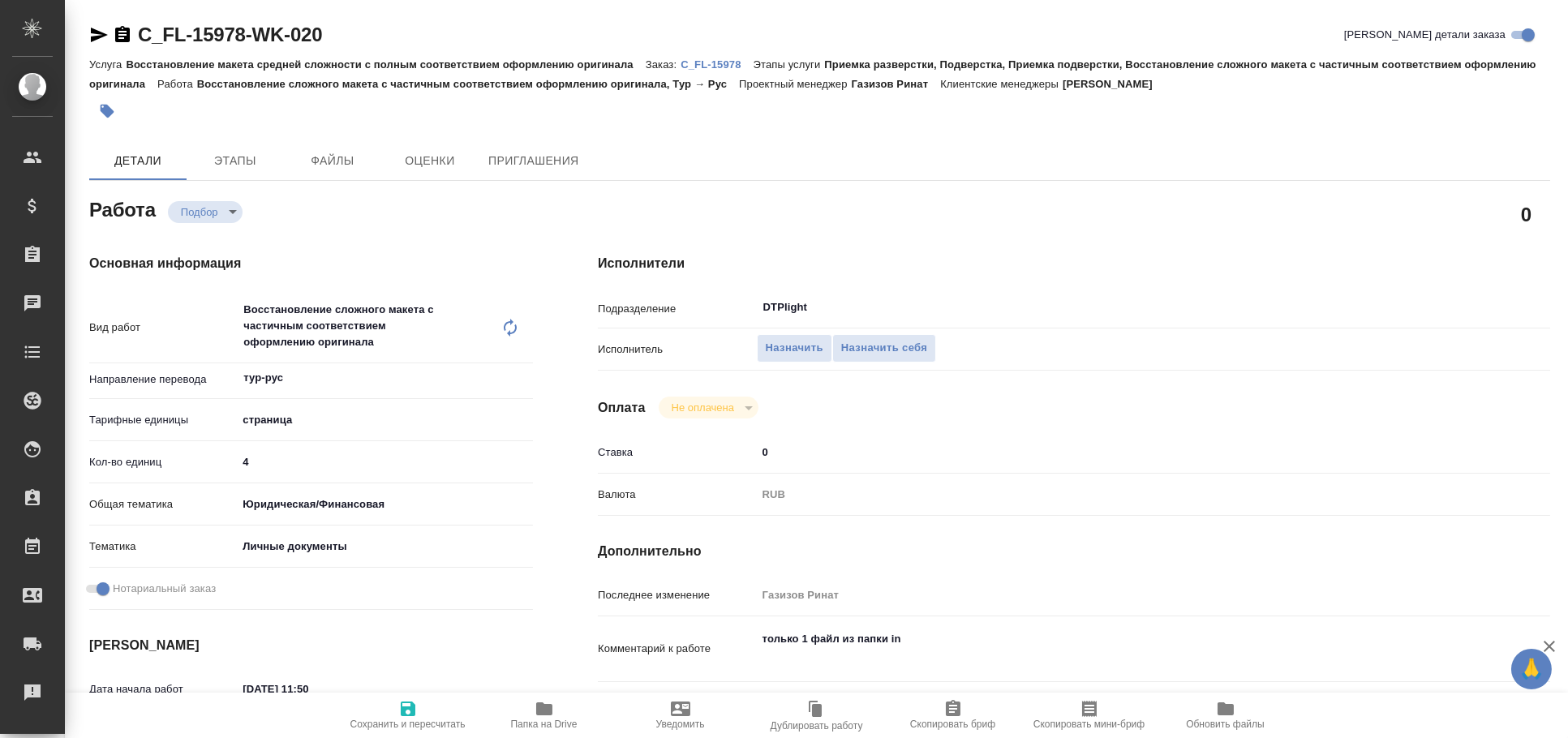
type textarea "x"
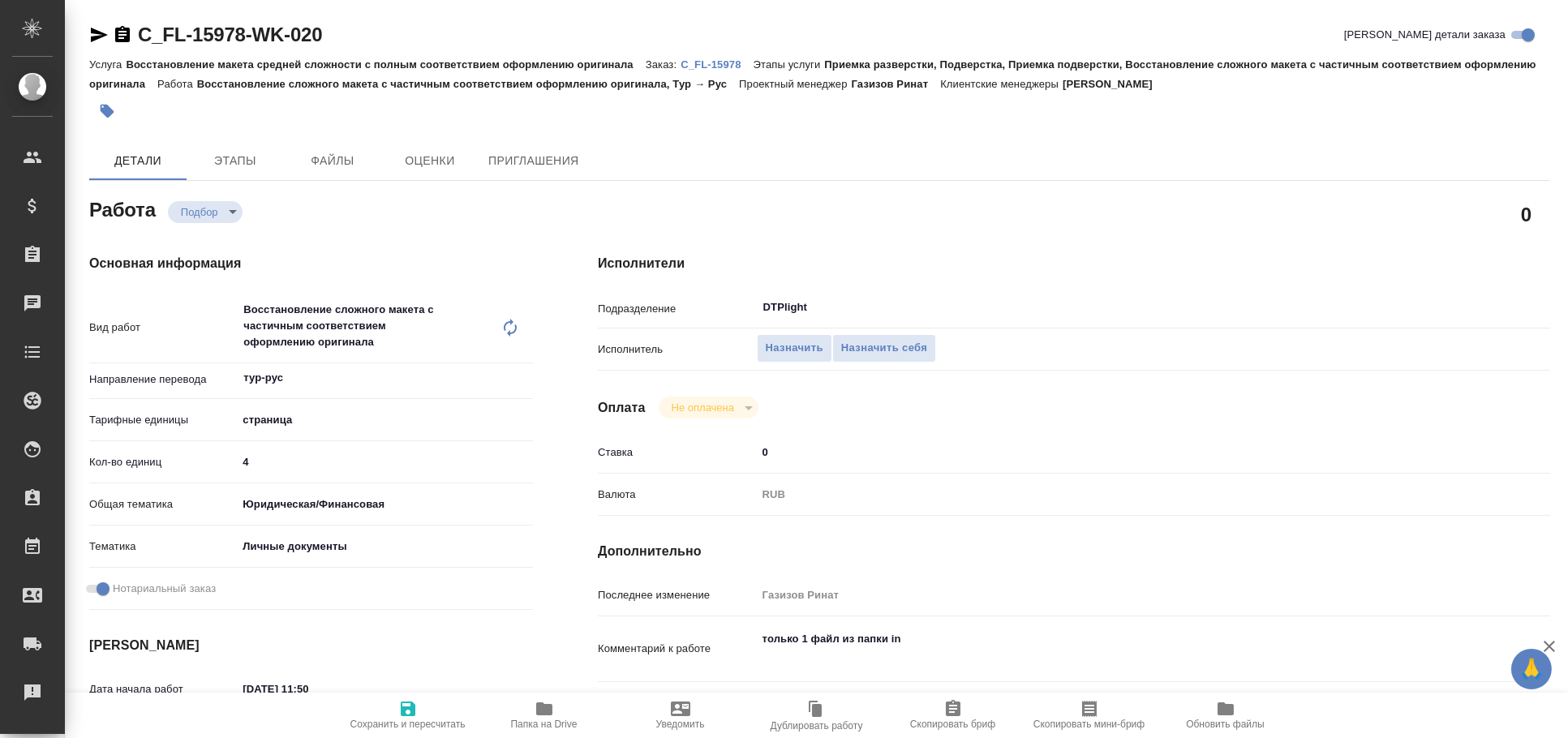
type textarea "x"
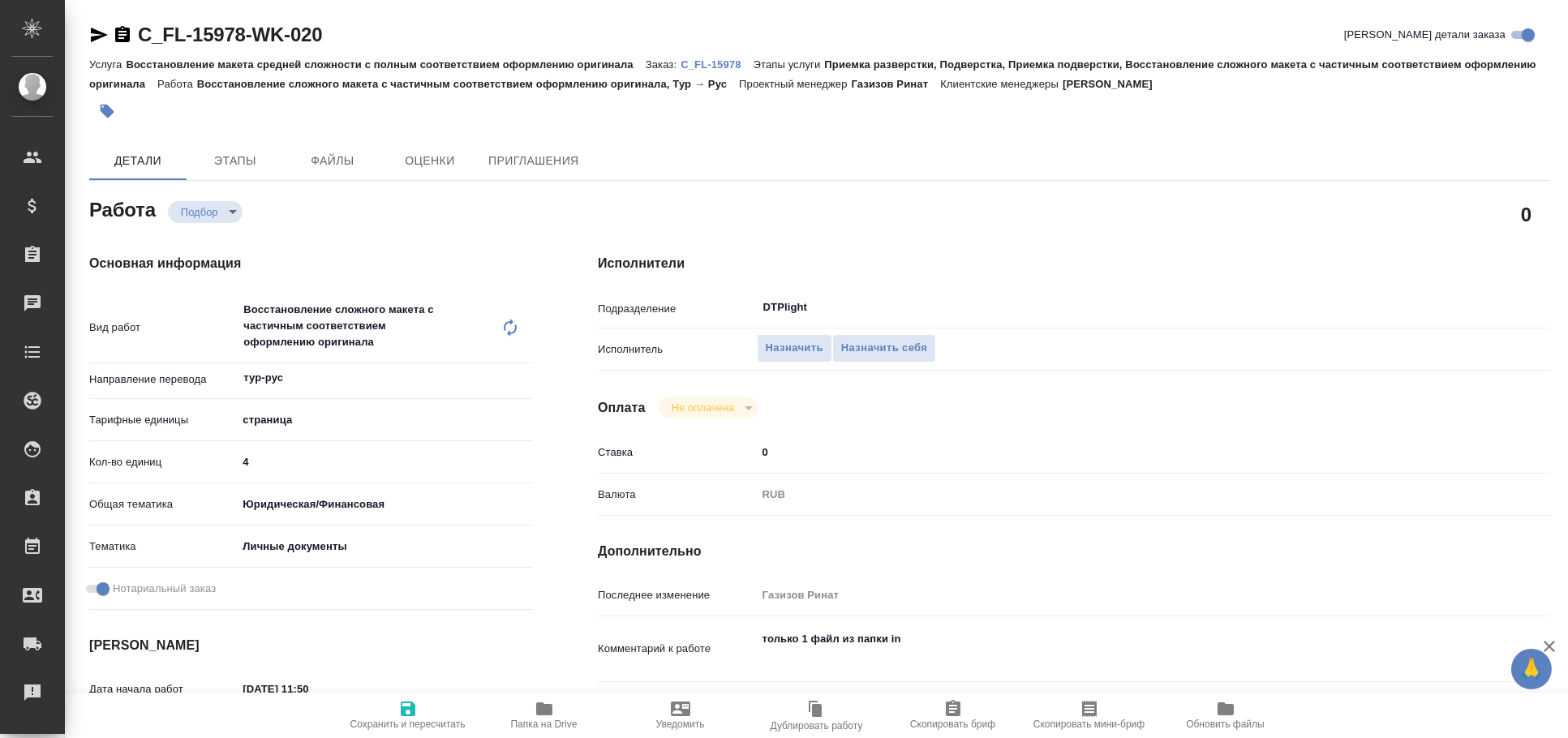
type textarea "x"
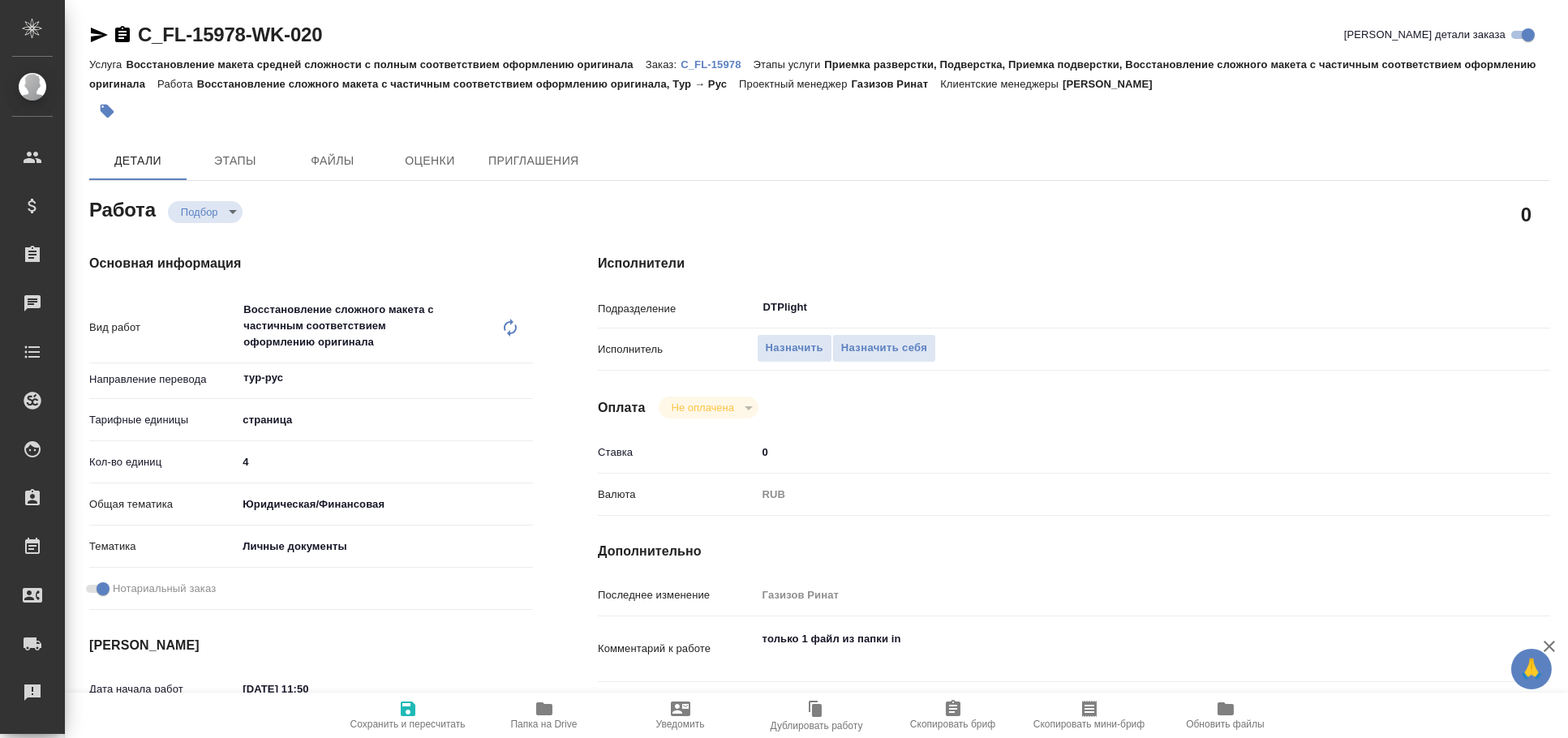
type textarea "x"
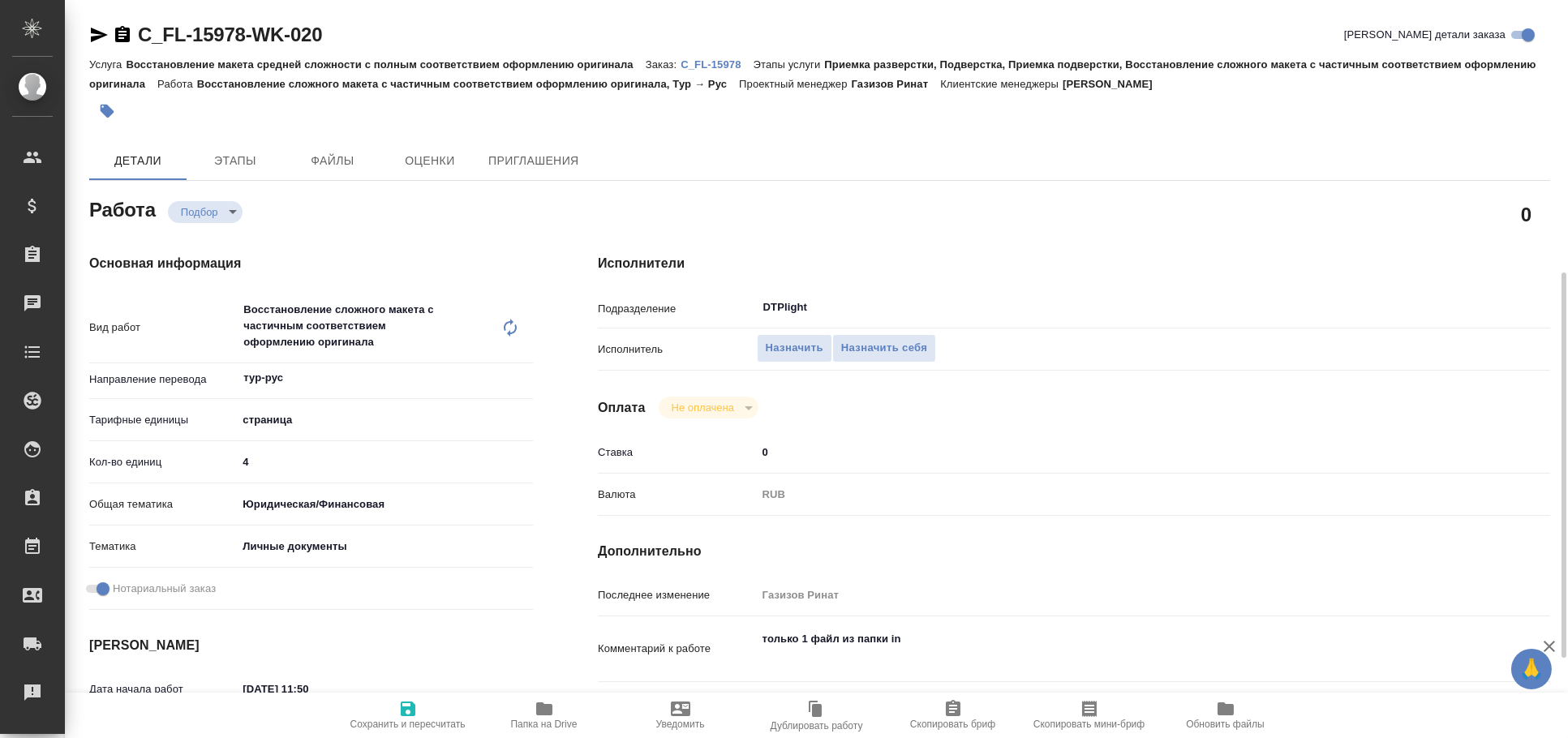
scroll to position [179, 0]
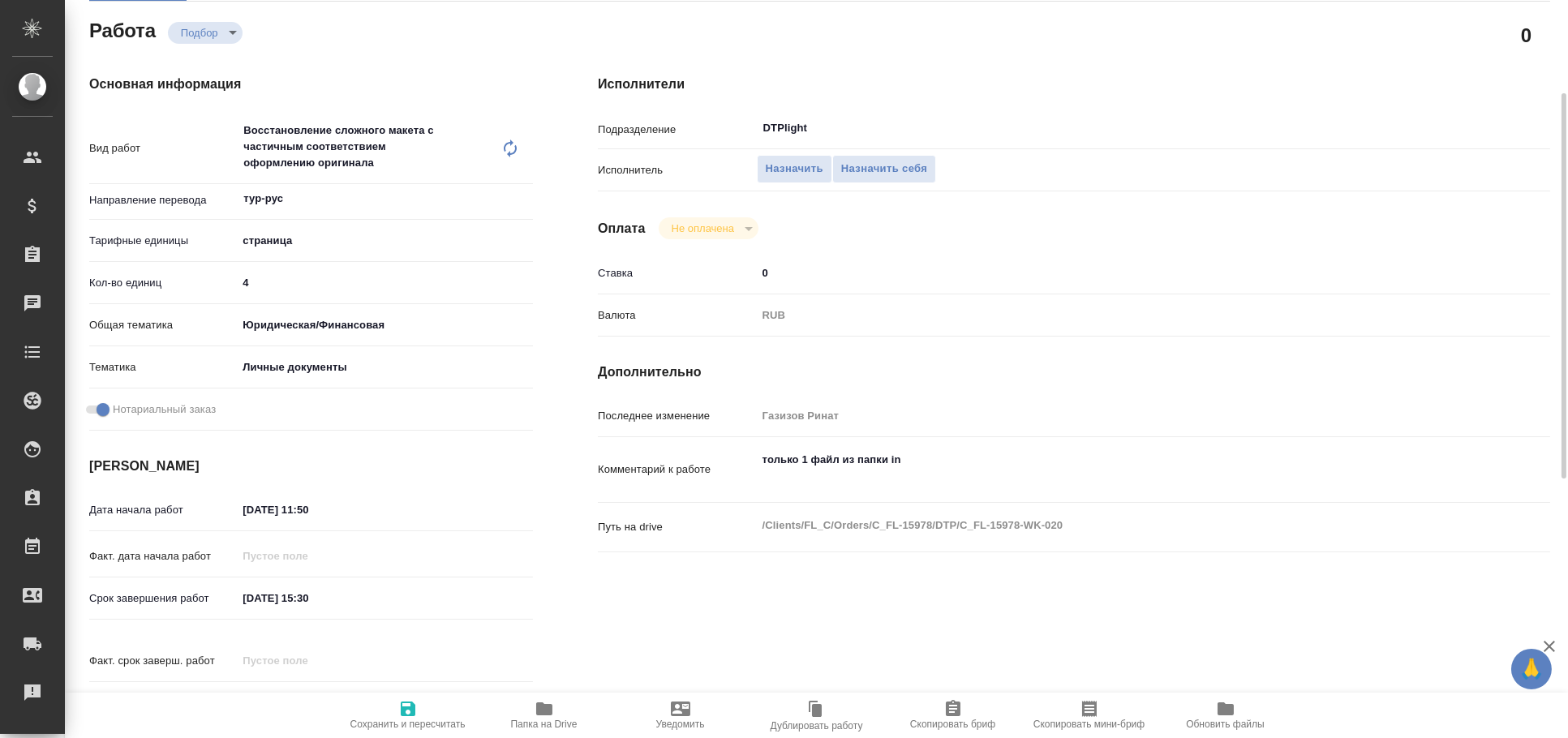
type textarea "x"
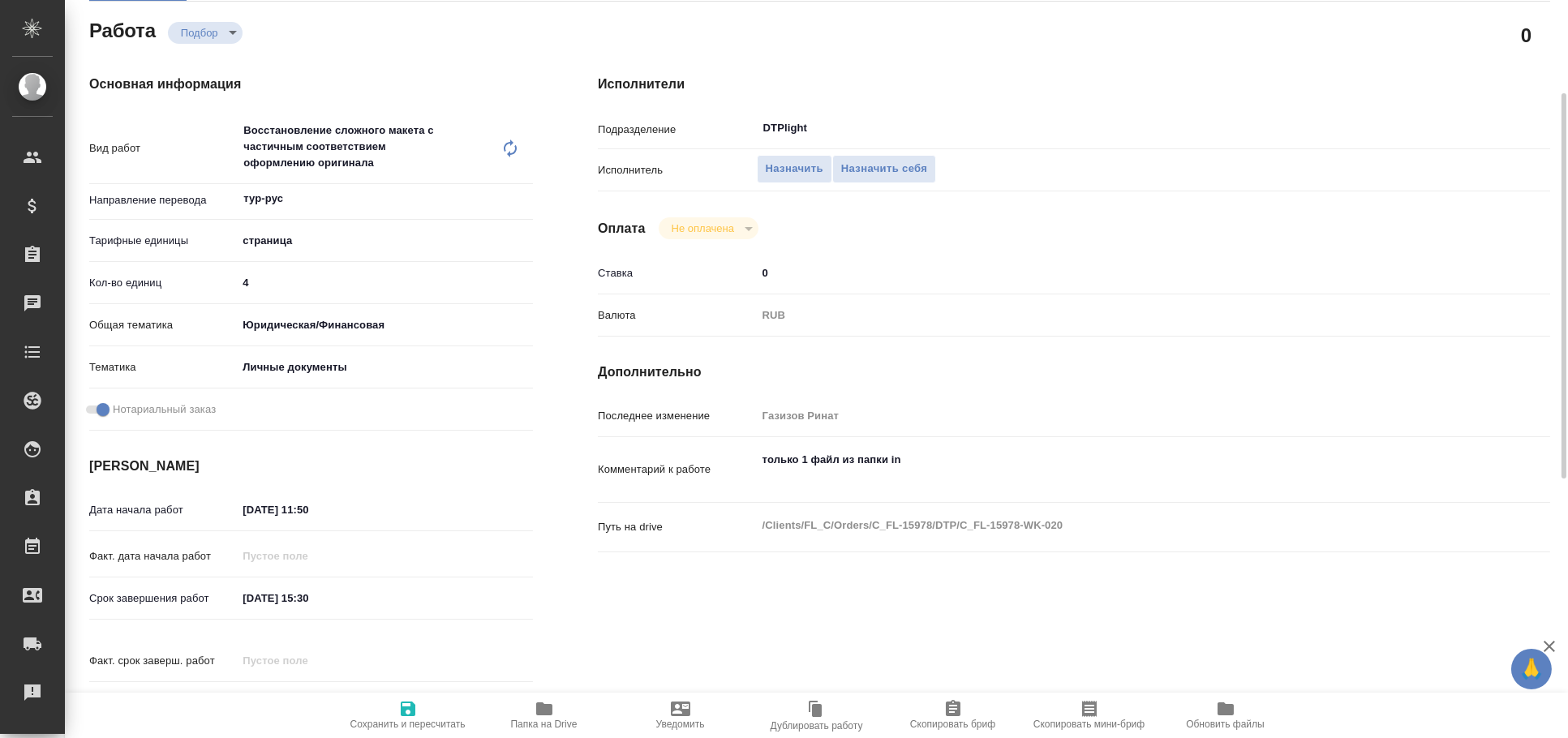
type textarea "x"
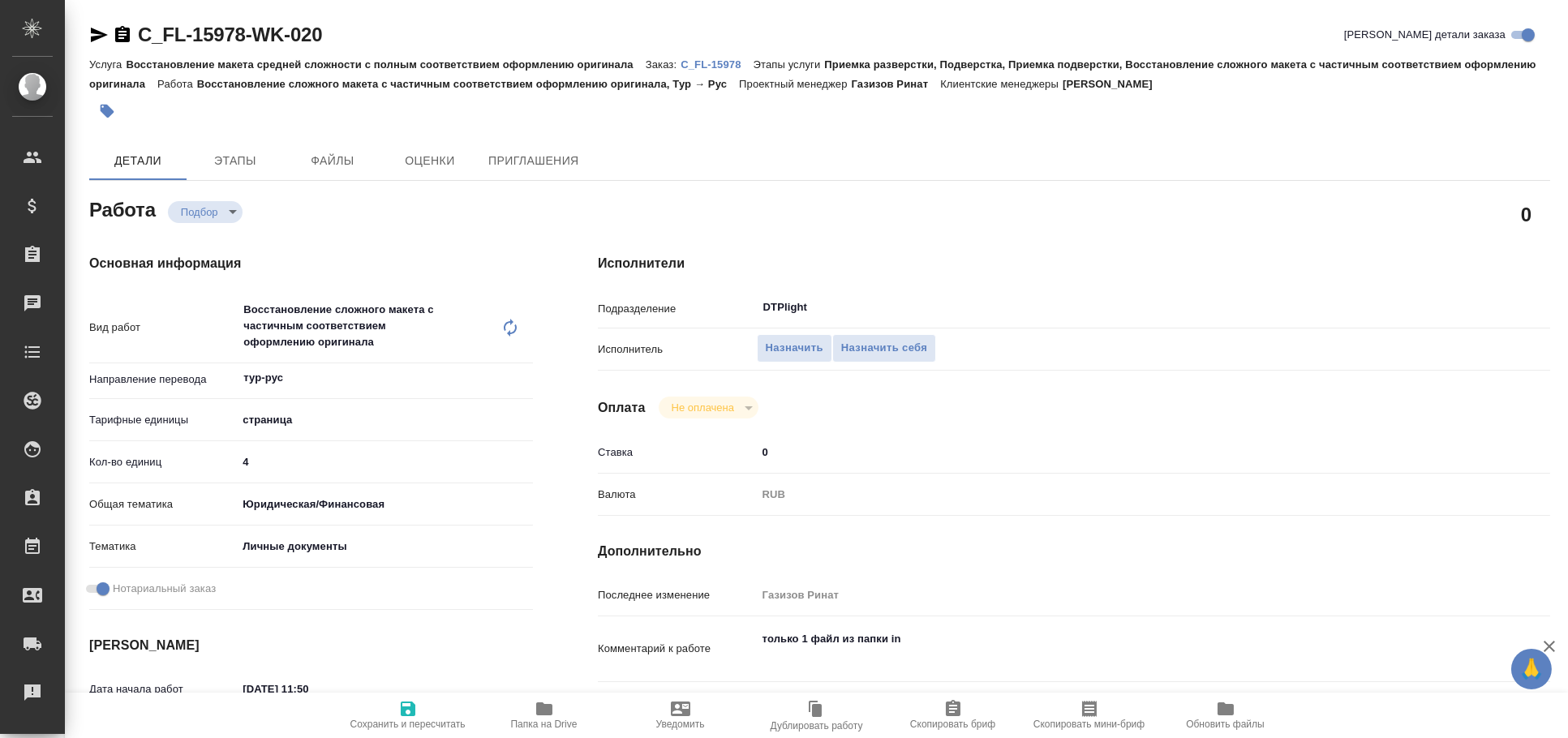
type textarea "x"
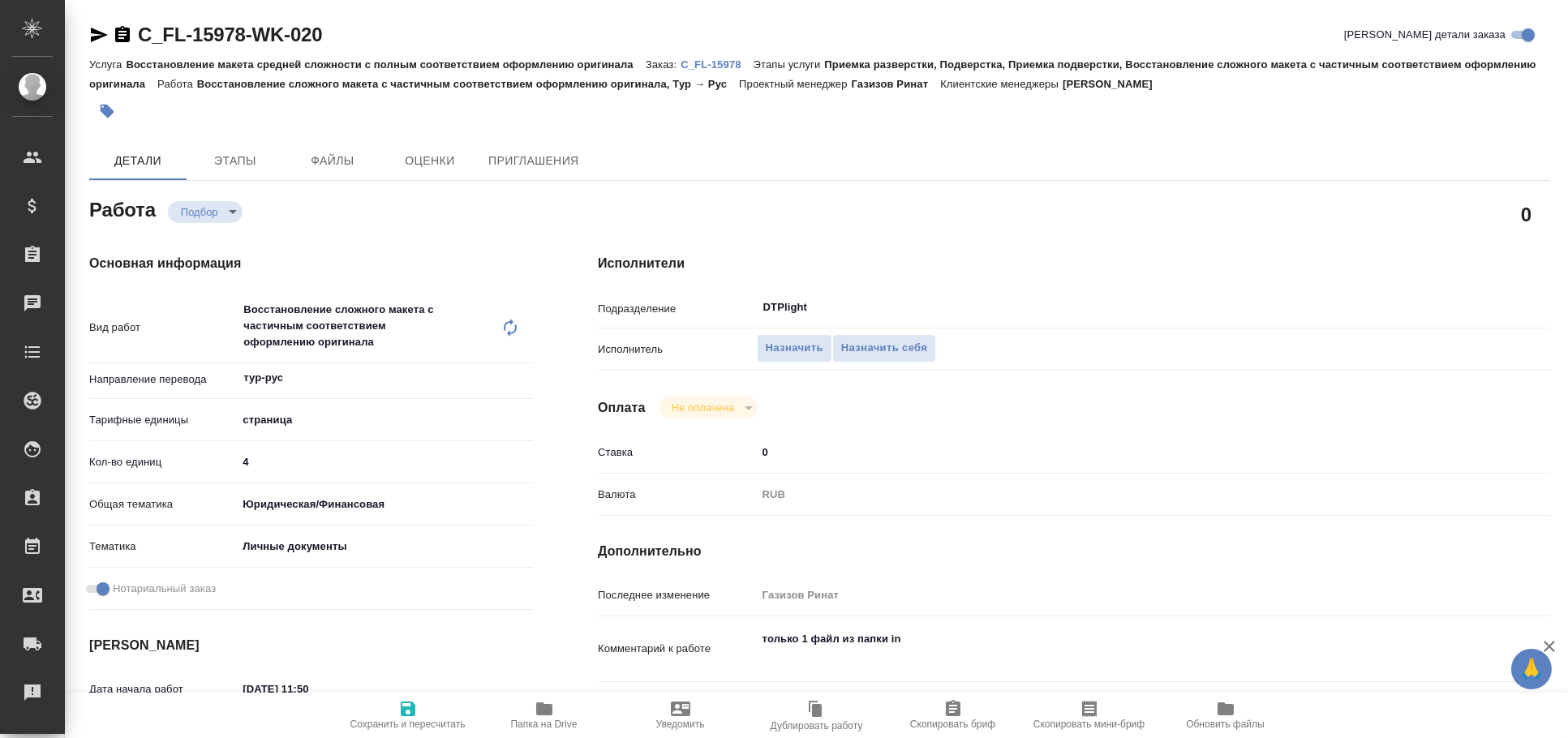
type textarea "x"
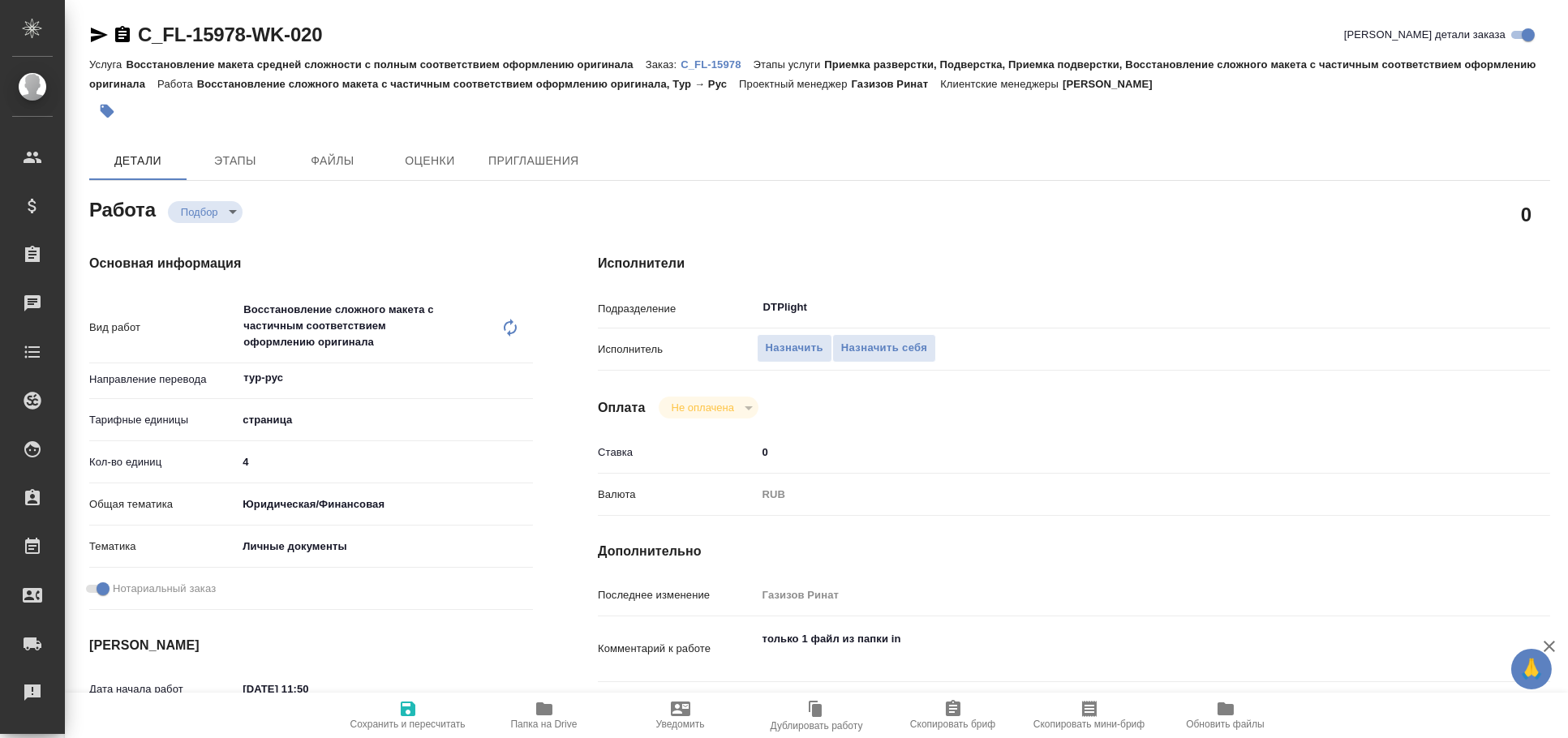
type textarea "x"
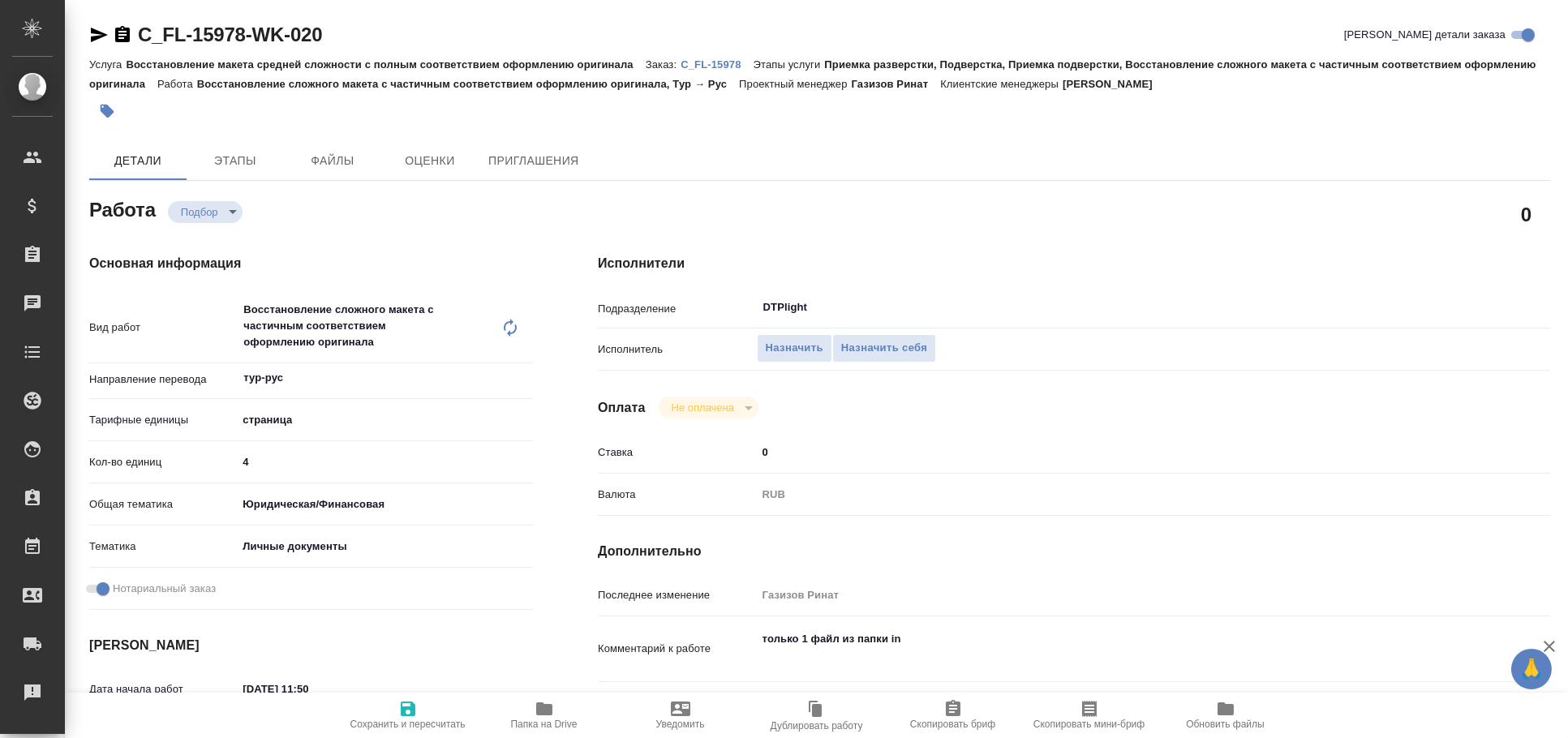
type textarea "x"
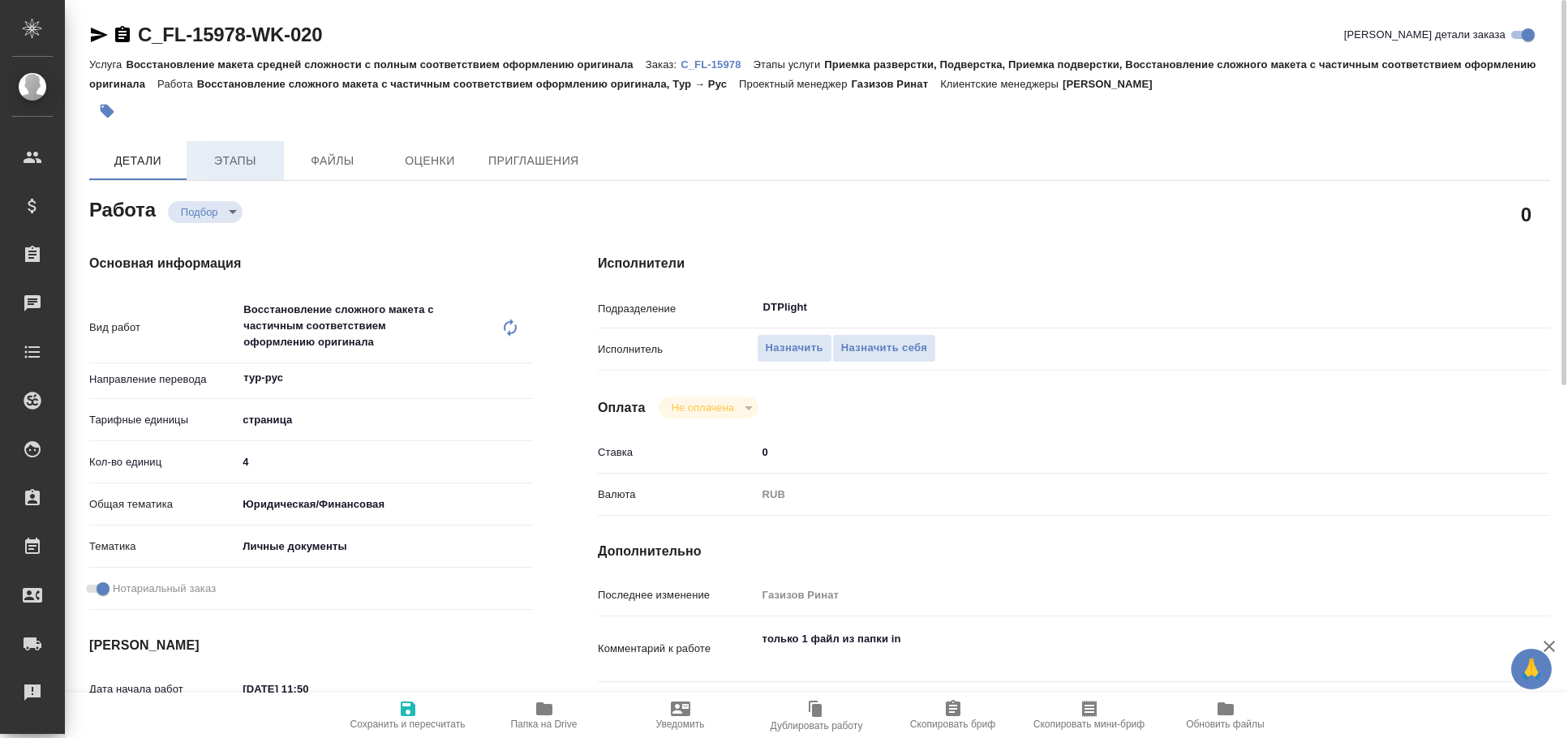
type textarea "x"
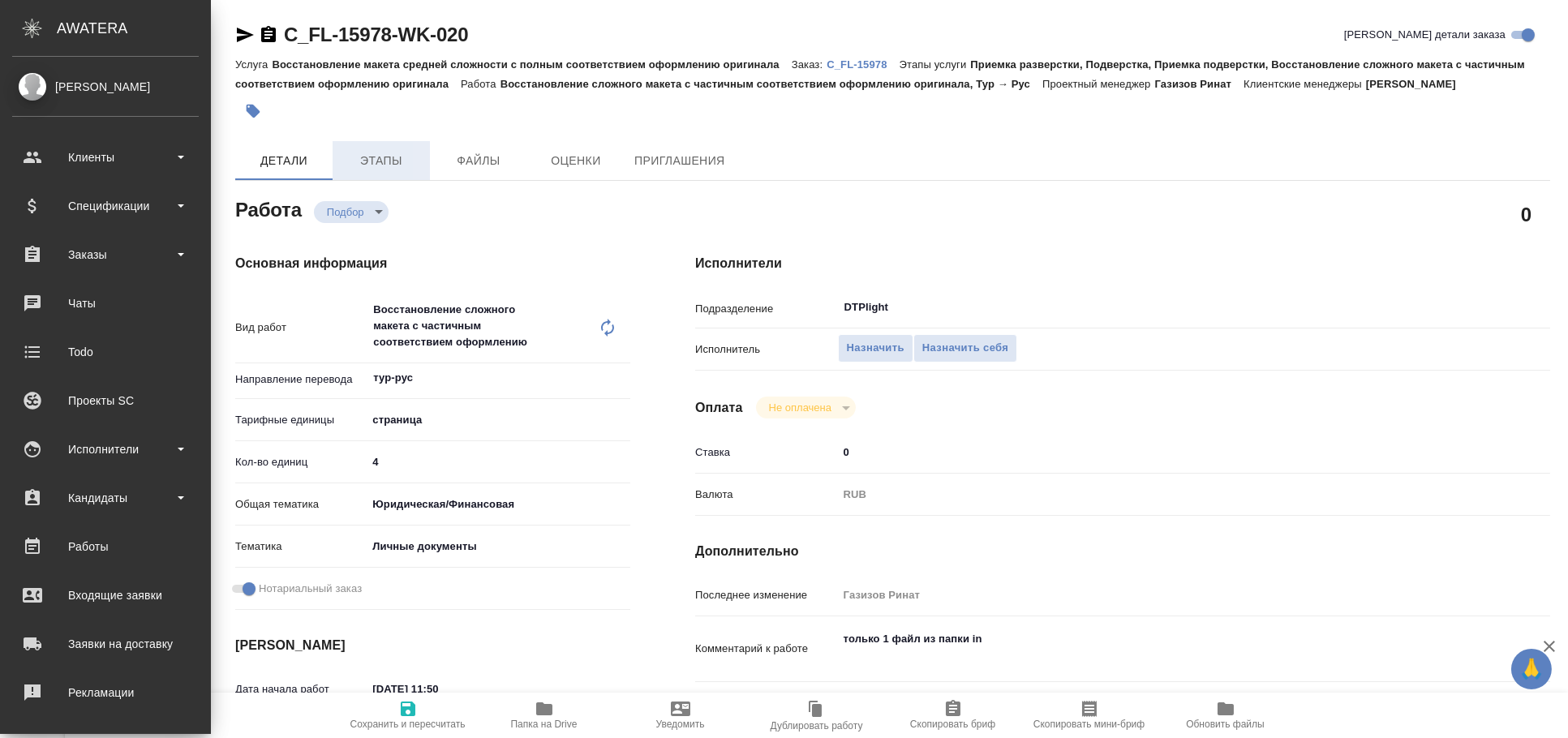
type textarea "x"
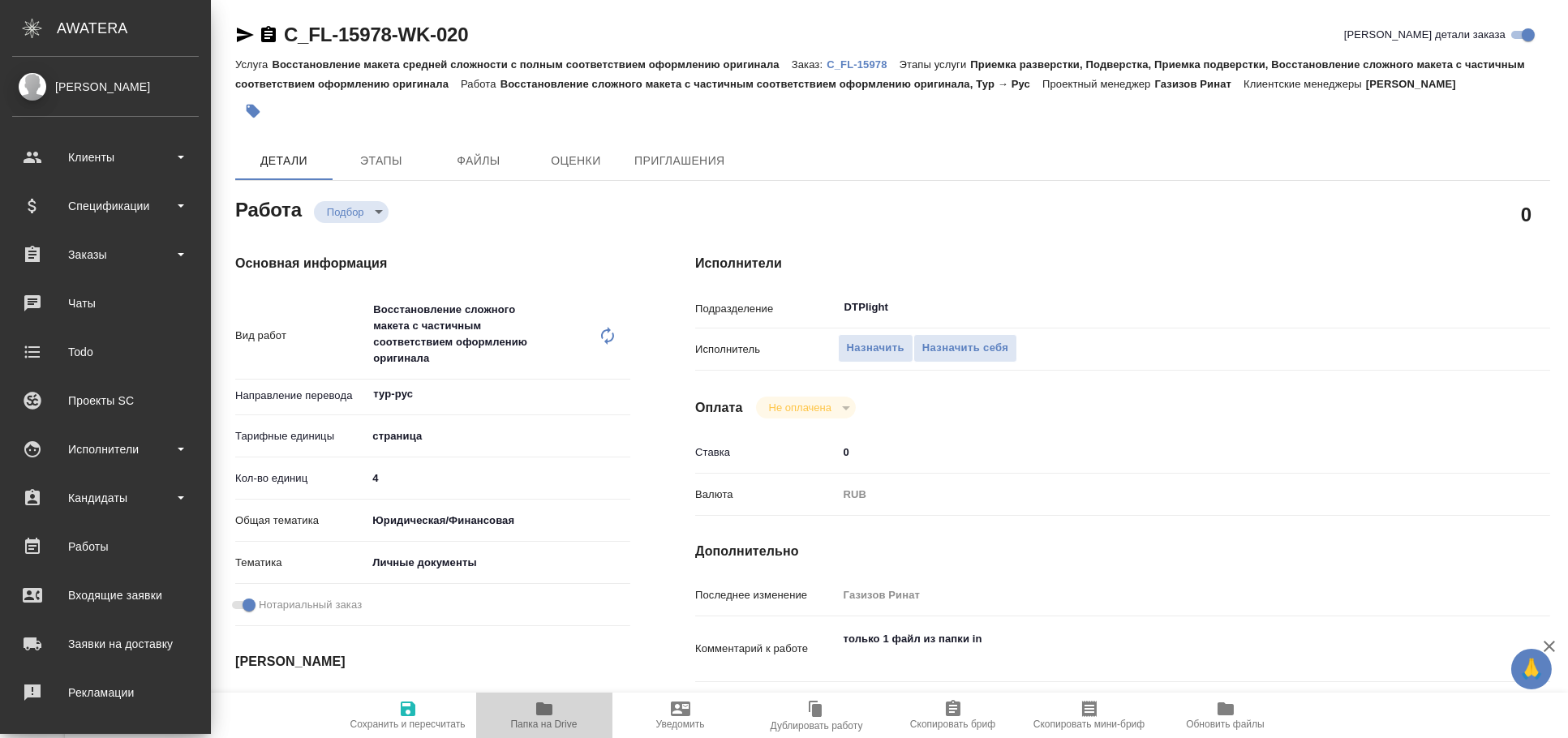
click at [576, 700] on span "Папка на Drive" at bounding box center [545, 715] width 117 height 31
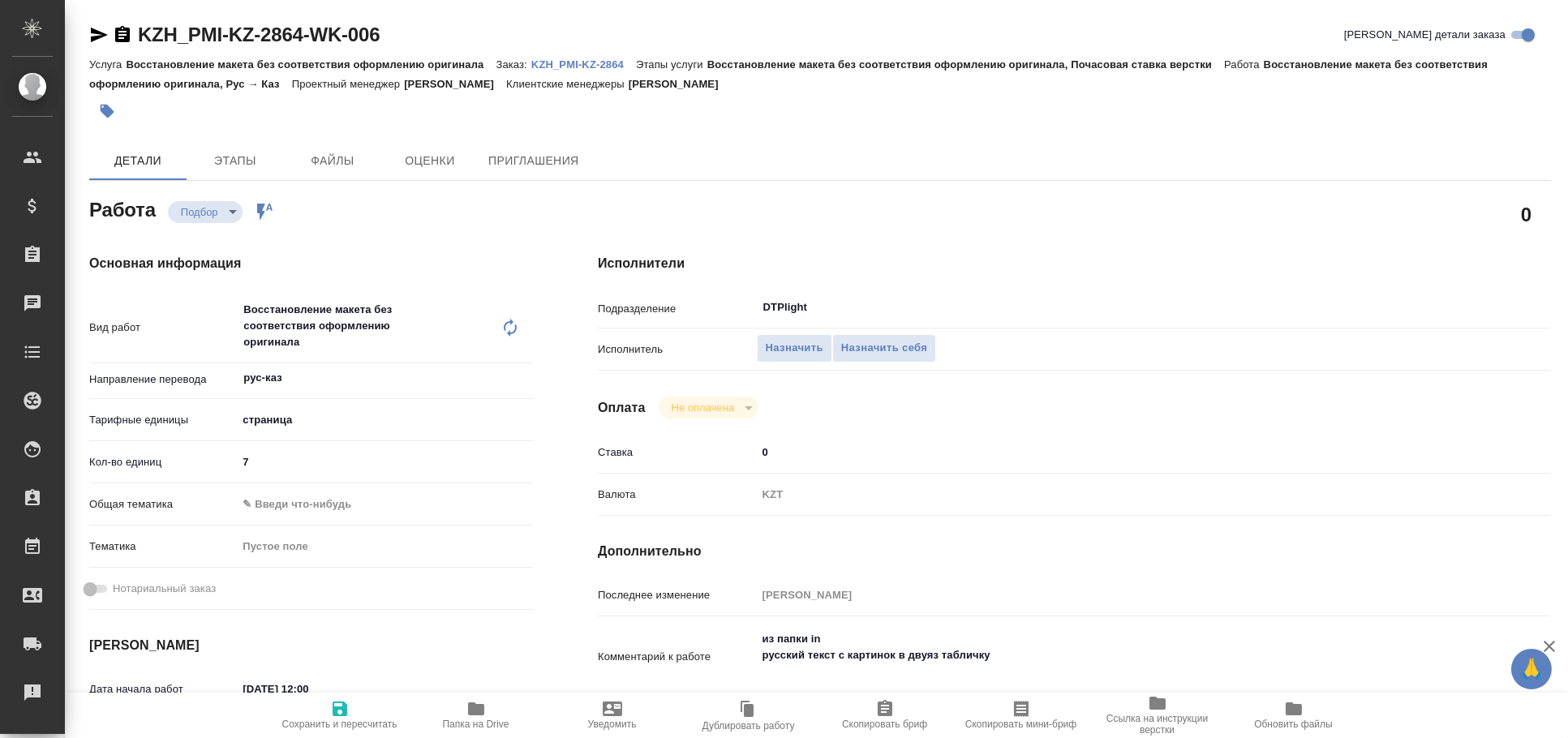
type textarea "x"
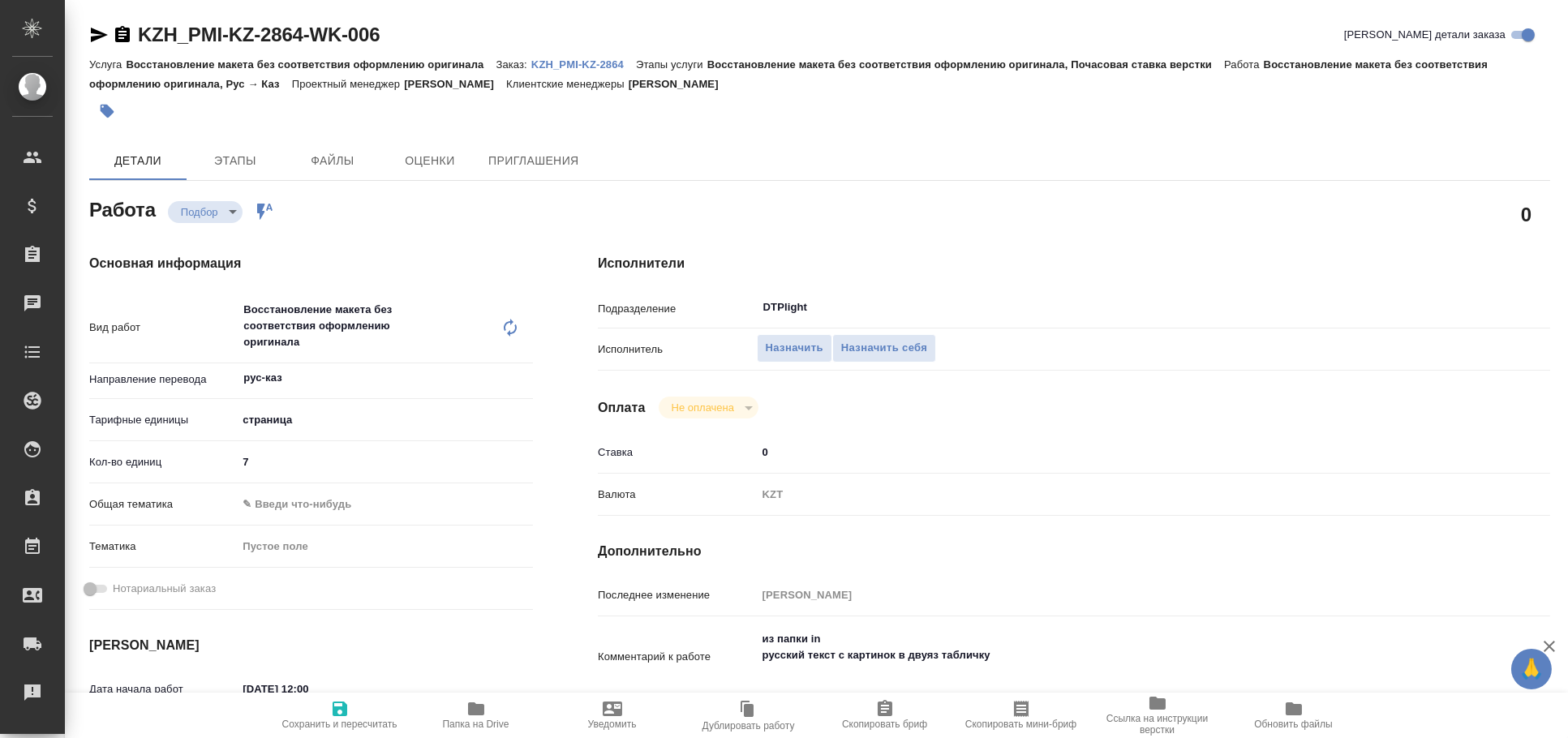
type textarea "x"
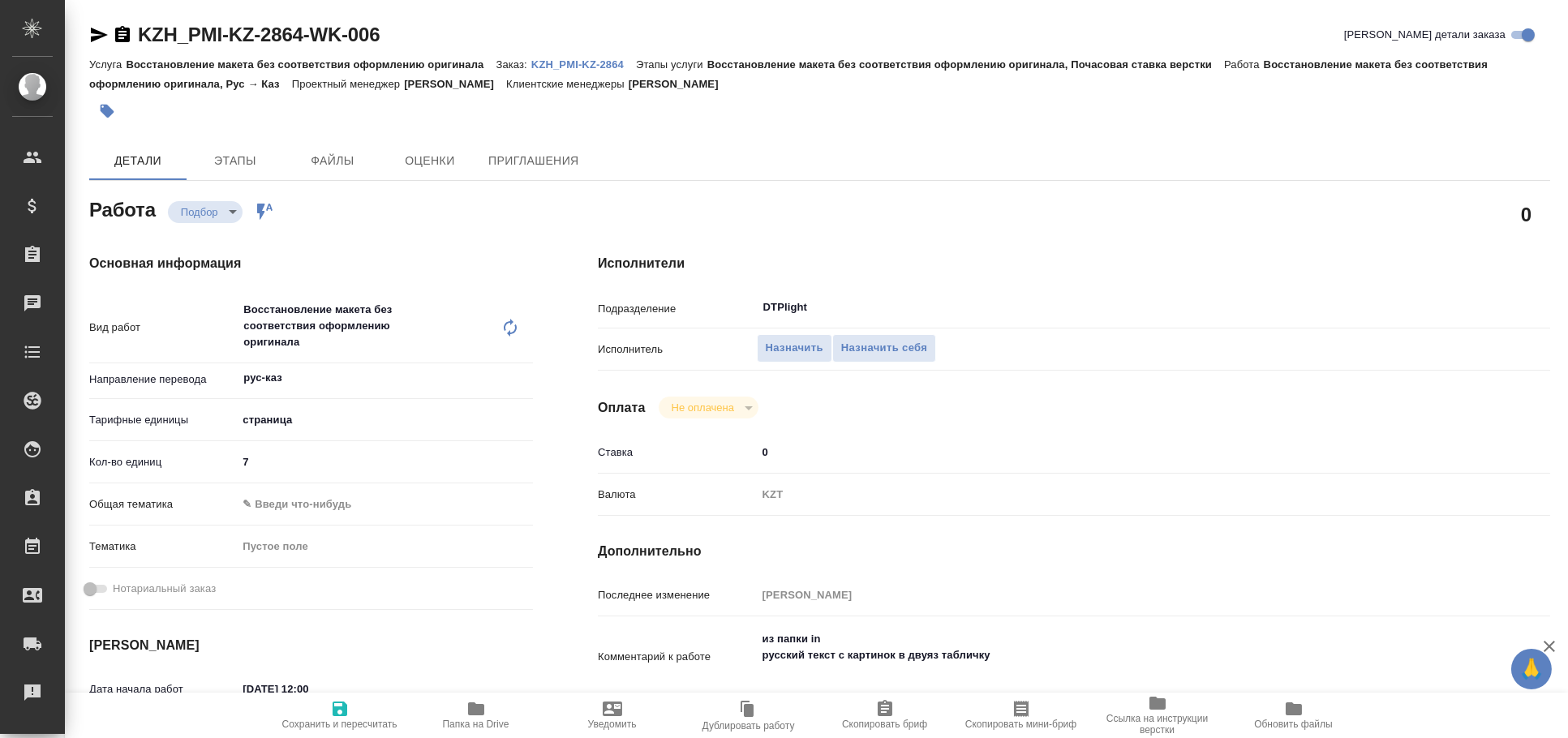
type textarea "x"
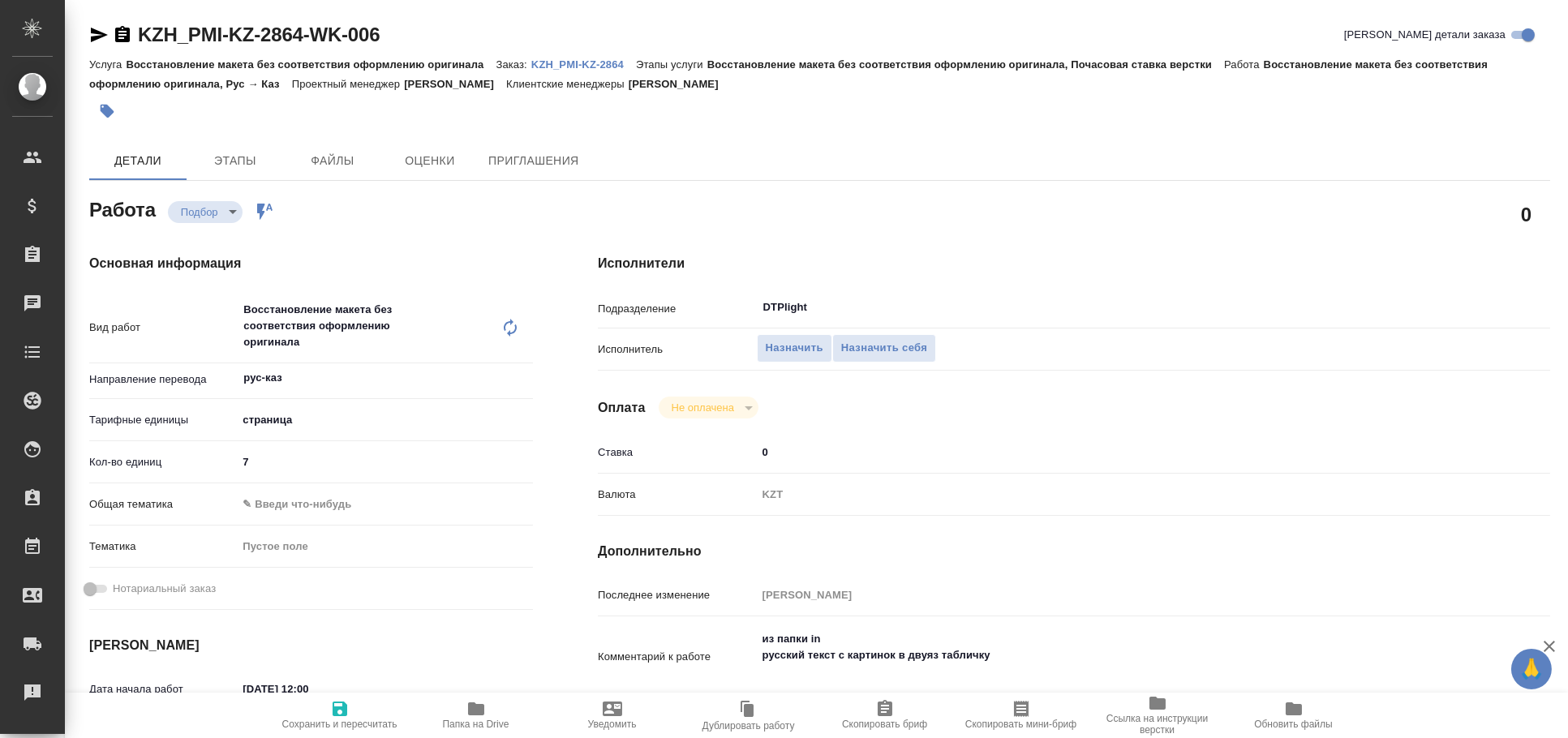
type textarea "x"
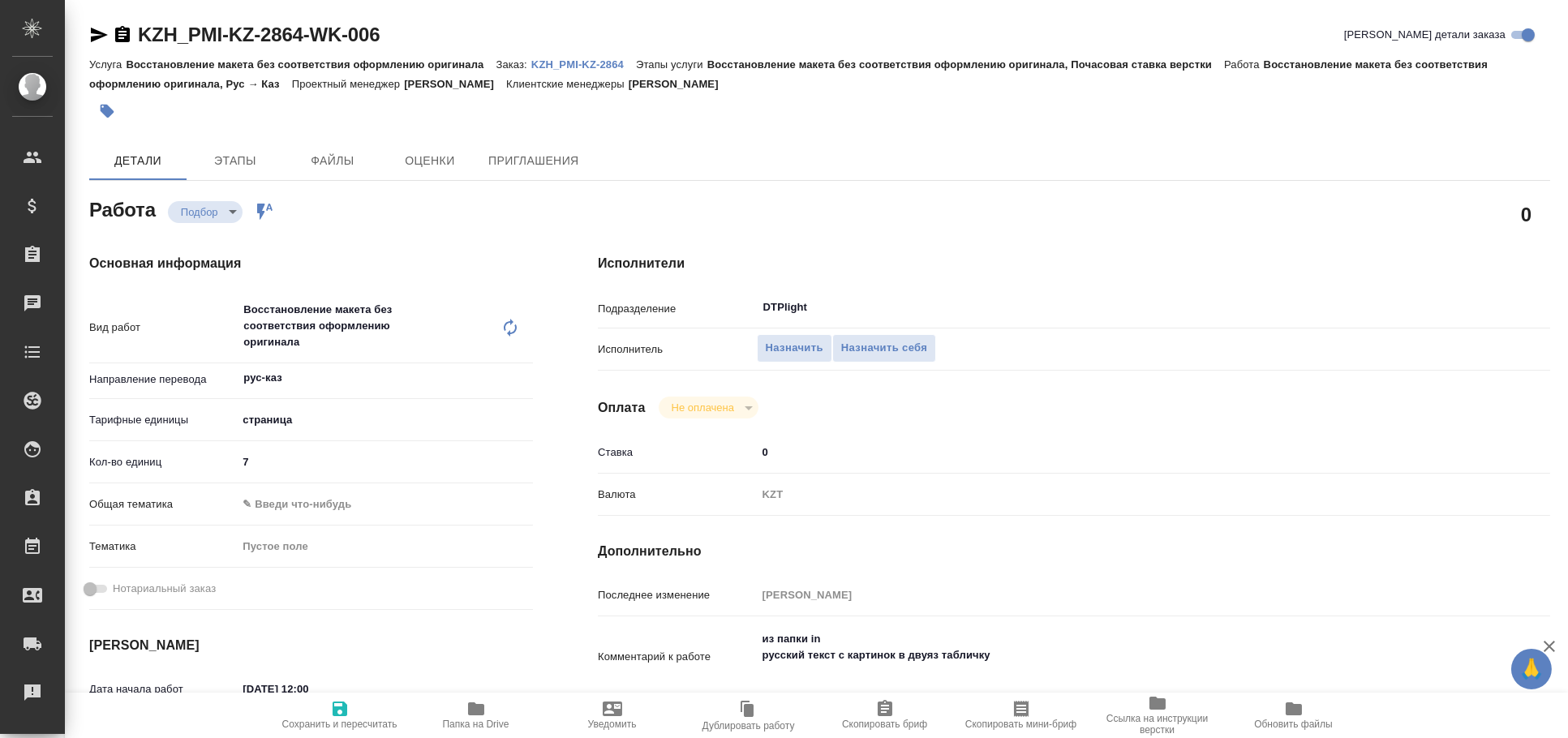
click at [94, 31] on icon "button" at bounding box center [98, 35] width 17 height 14
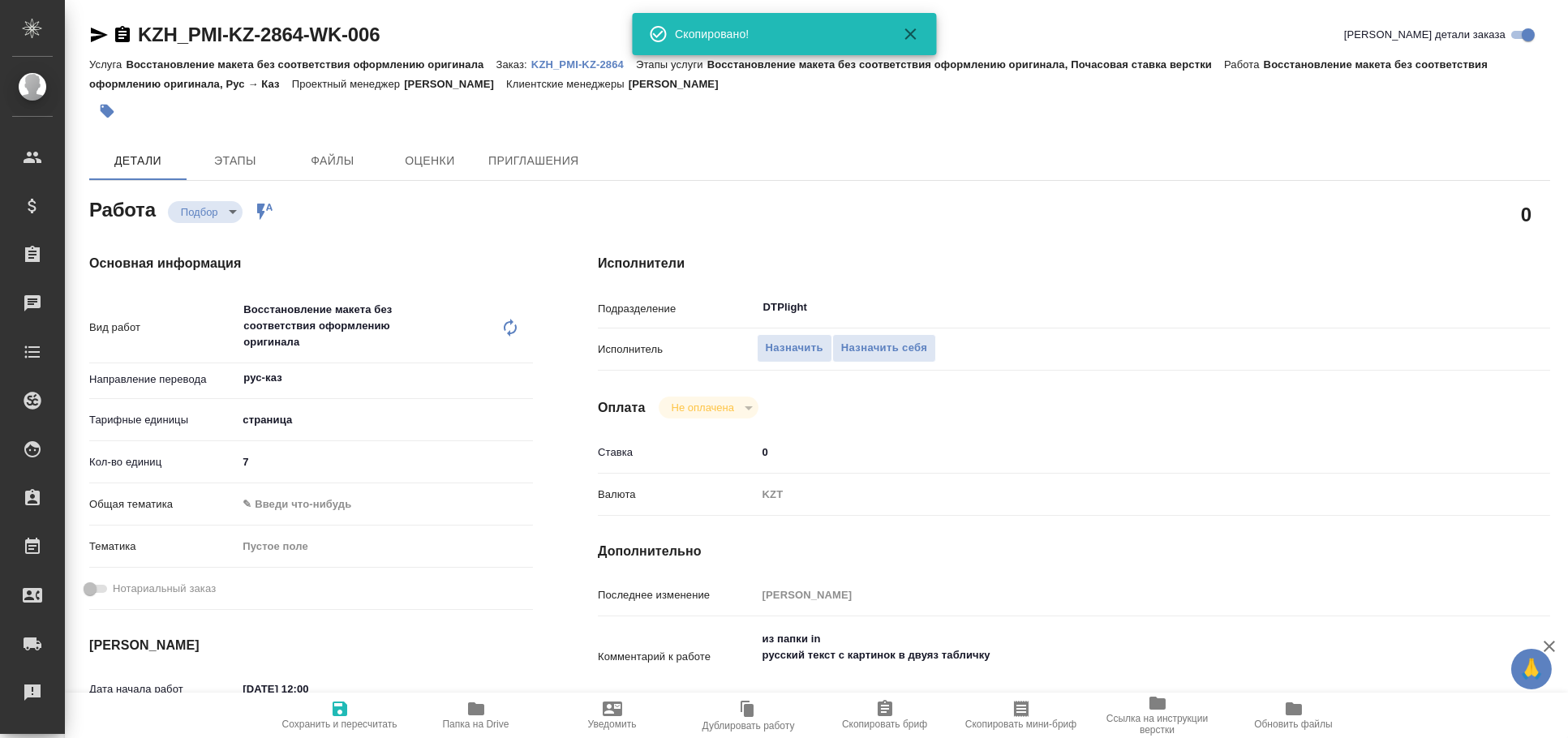
type textarea "x"
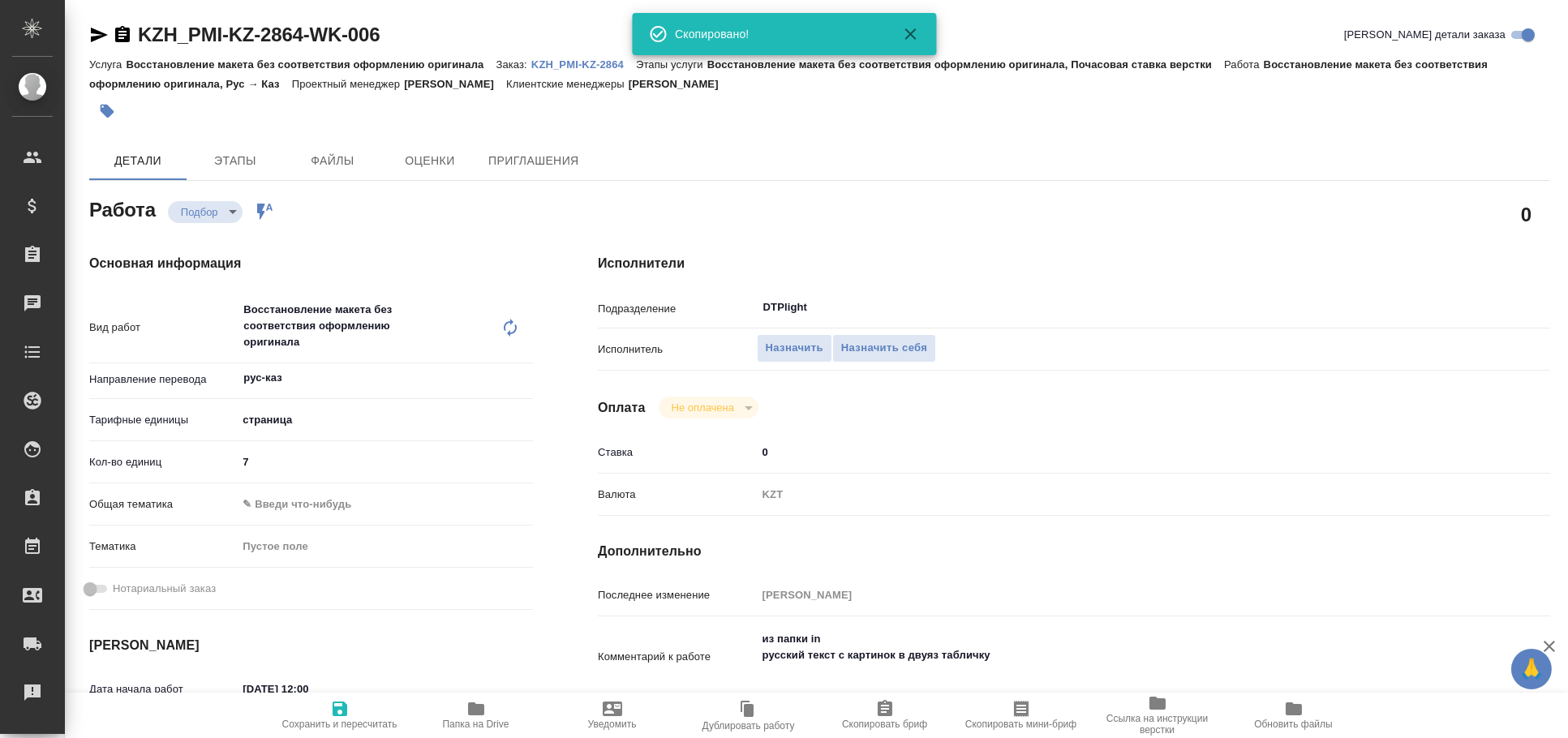
type textarea "x"
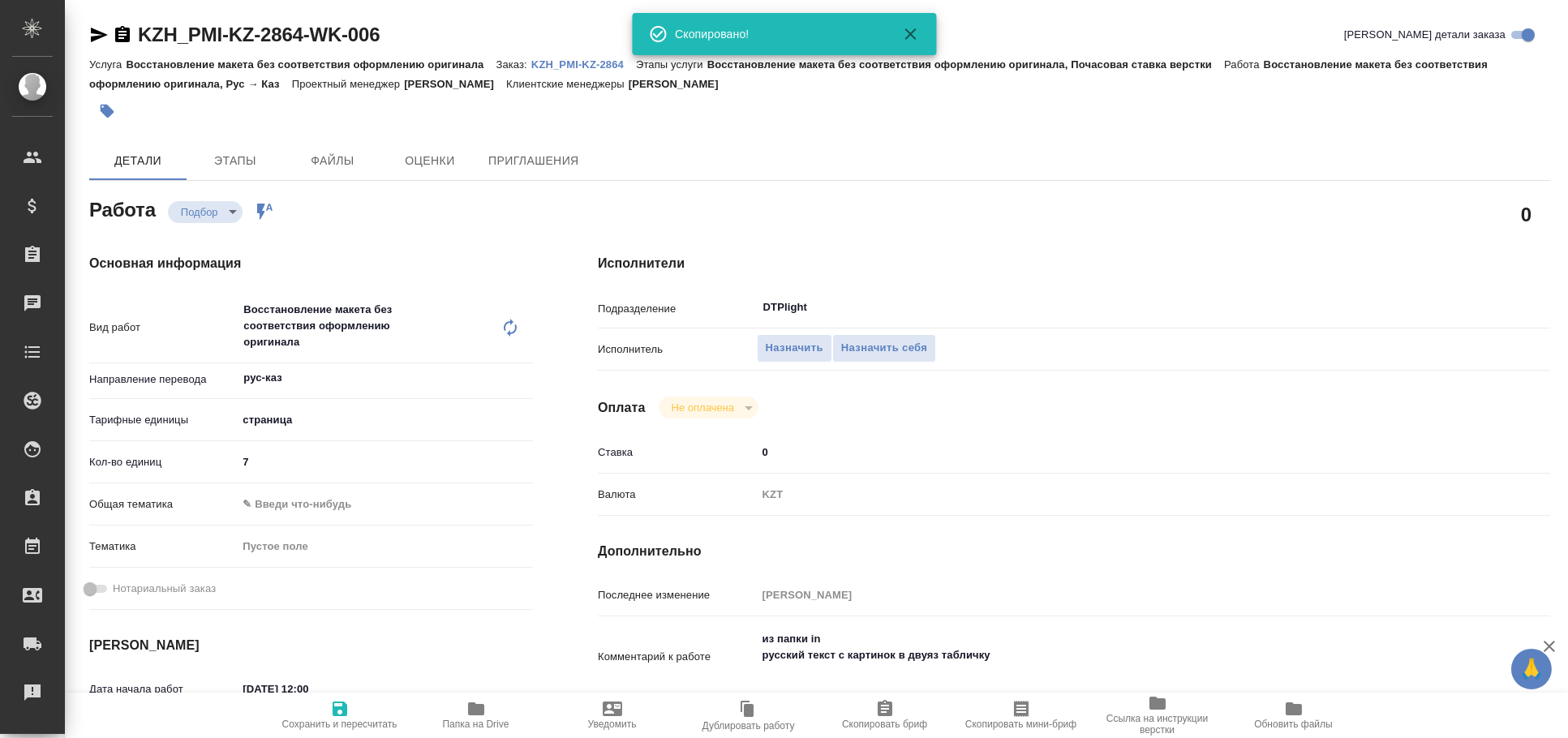
type textarea "x"
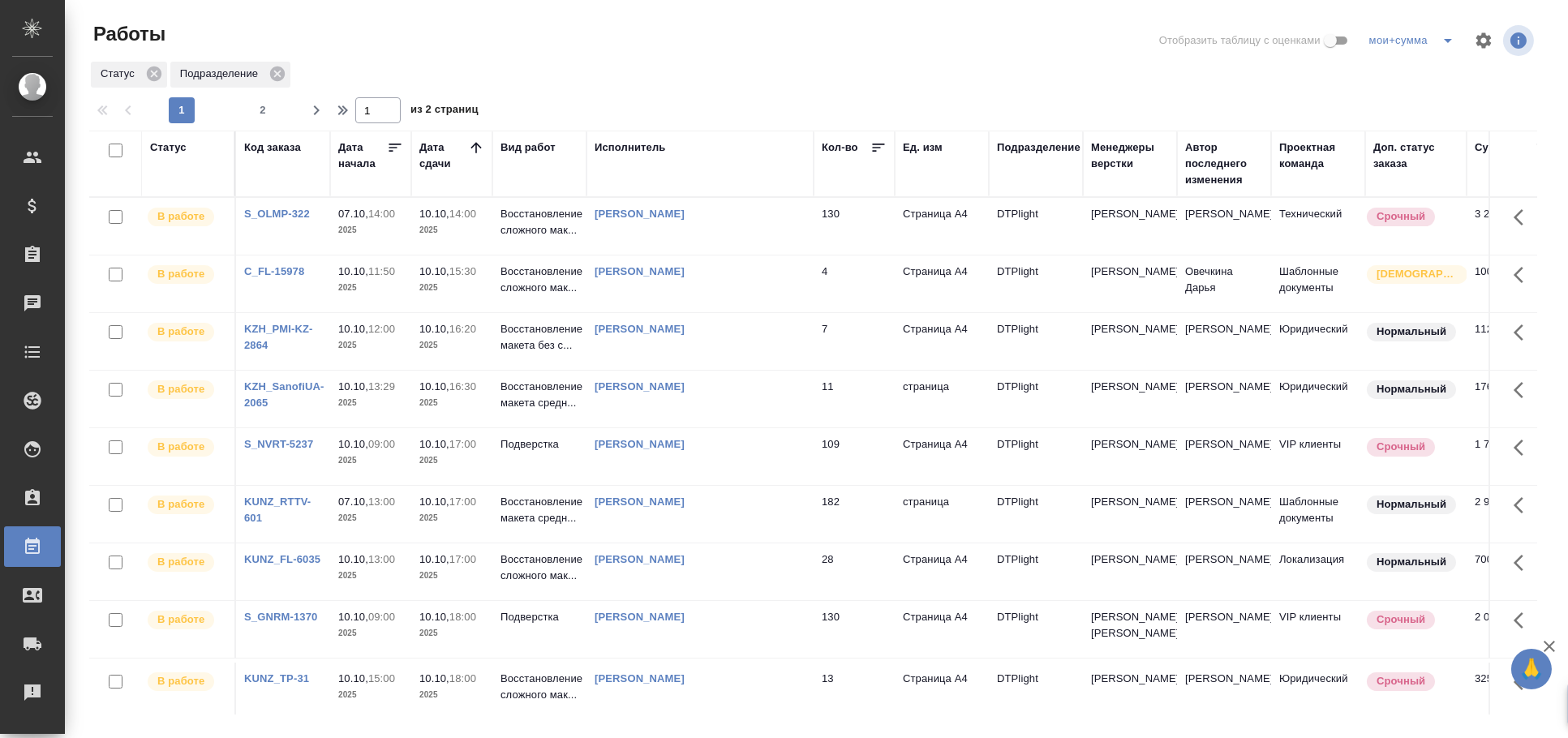
click at [173, 141] on div "Статус" at bounding box center [168, 147] width 36 height 16
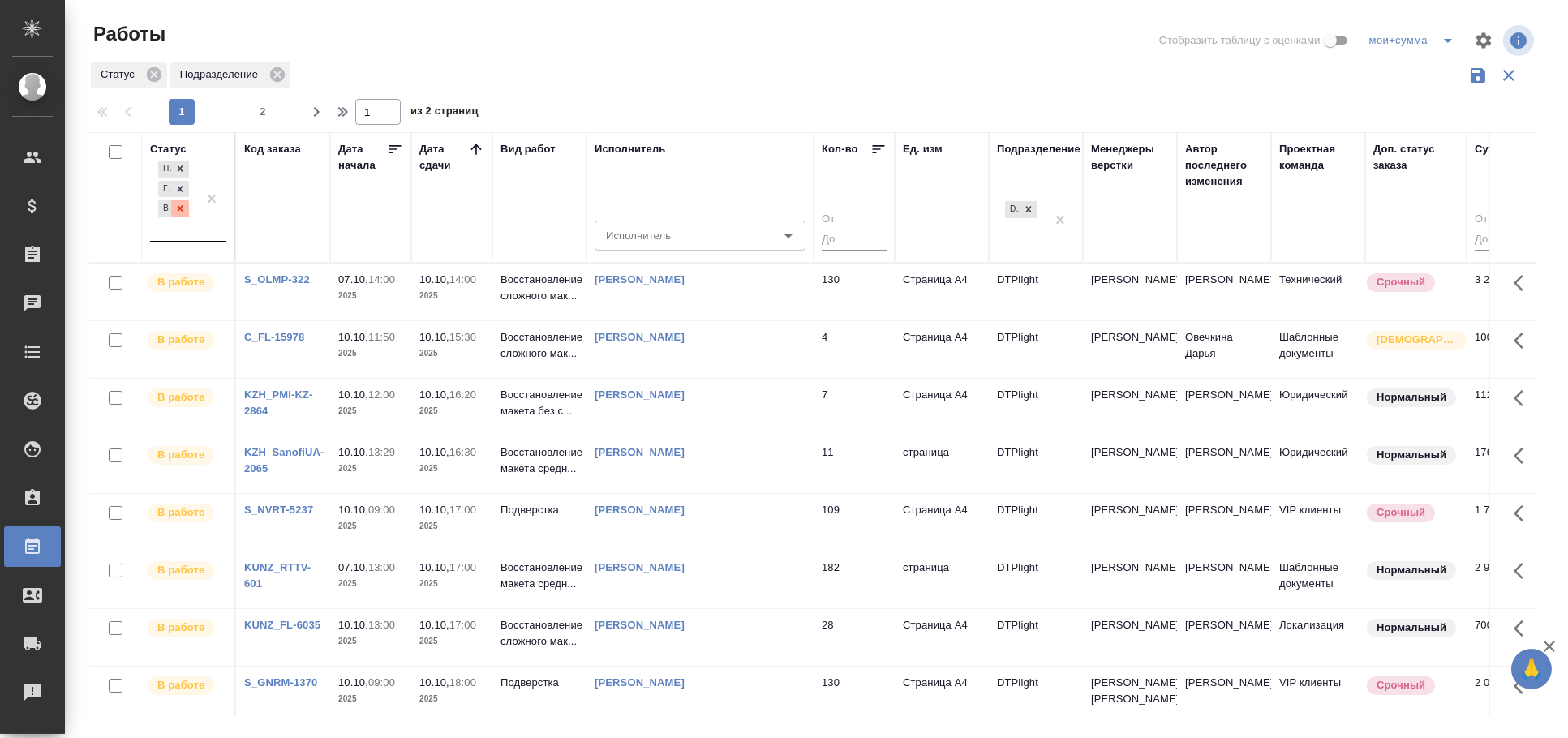
click at [183, 204] on icon at bounding box center [180, 208] width 12 height 12
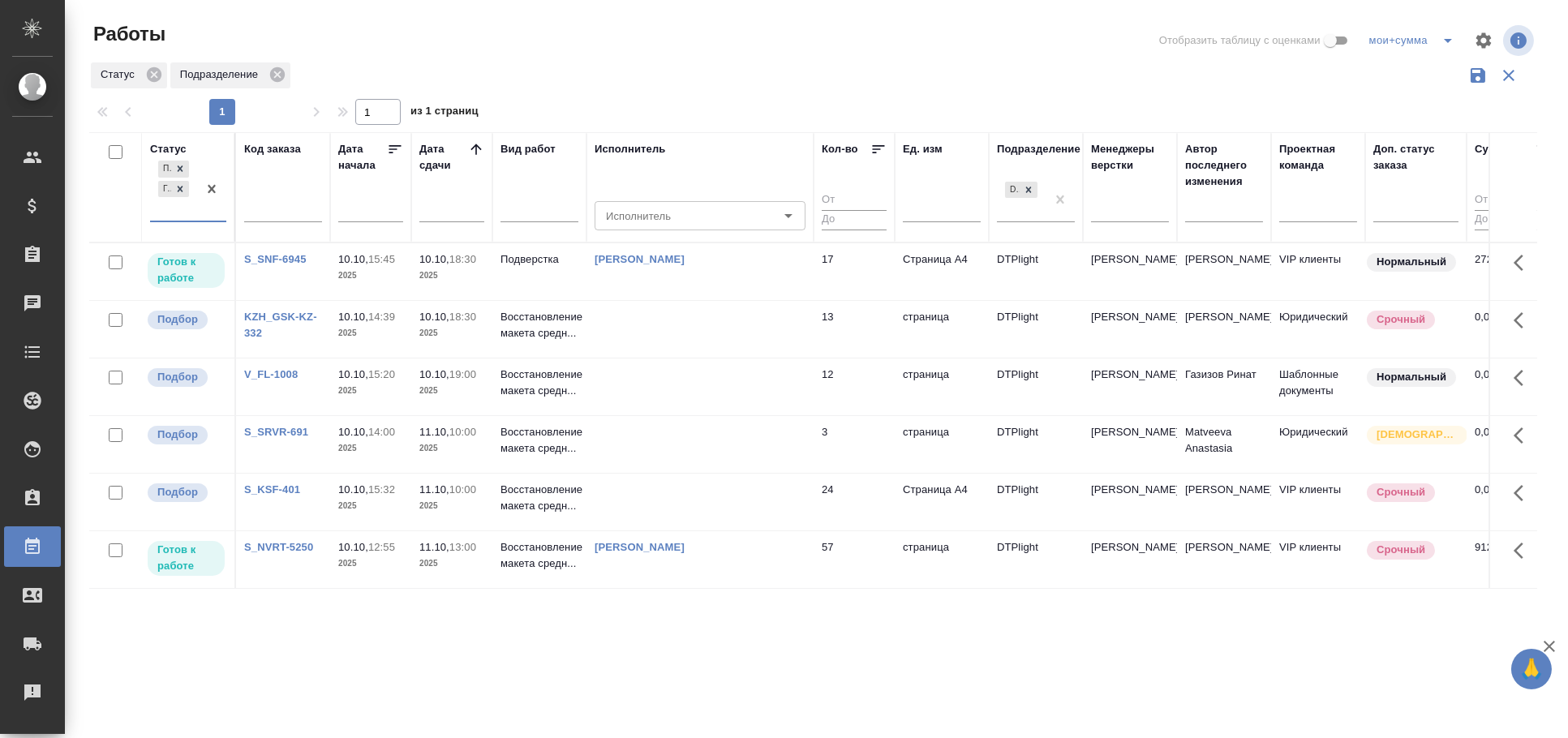
click at [616, 332] on td at bounding box center [700, 329] width 227 height 57
